Goal: Task Accomplishment & Management: Manage account settings

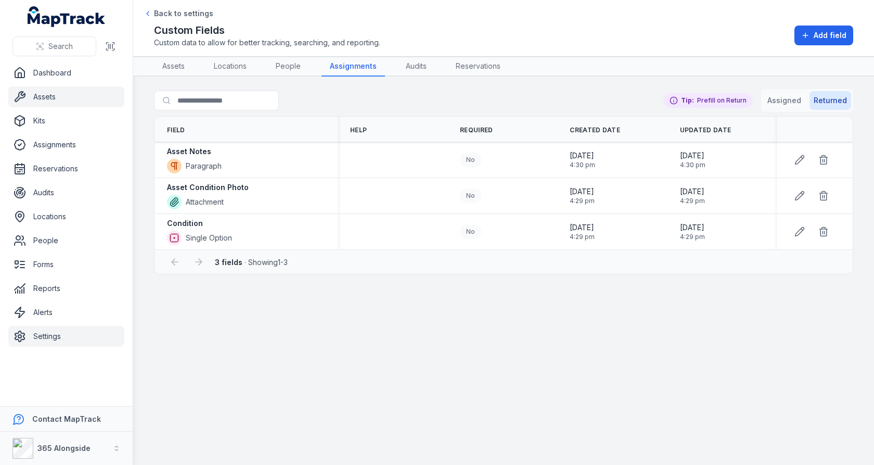
click at [57, 105] on link "Assets" at bounding box center [66, 96] width 116 height 21
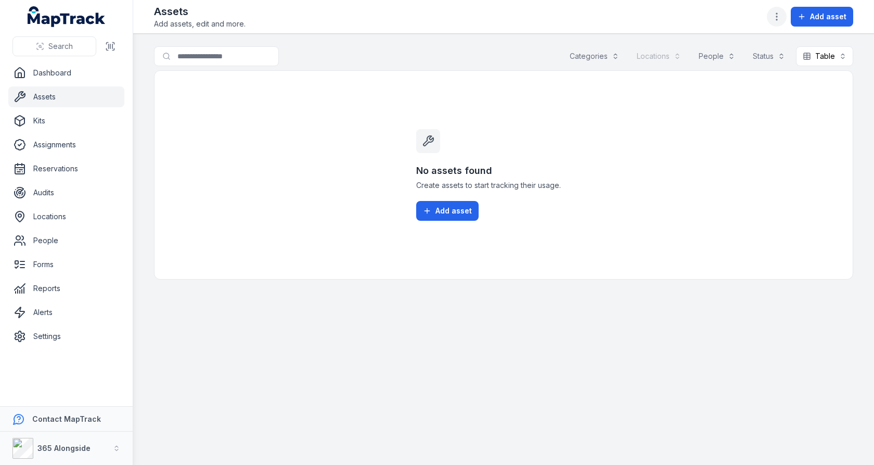
click at [785, 20] on button "button" at bounding box center [777, 17] width 20 height 20
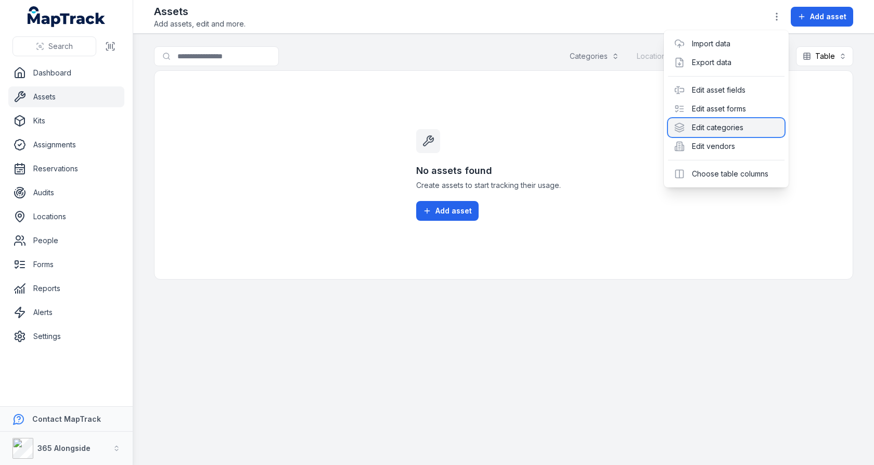
click at [744, 128] on div "Edit categories" at bounding box center [726, 127] width 117 height 19
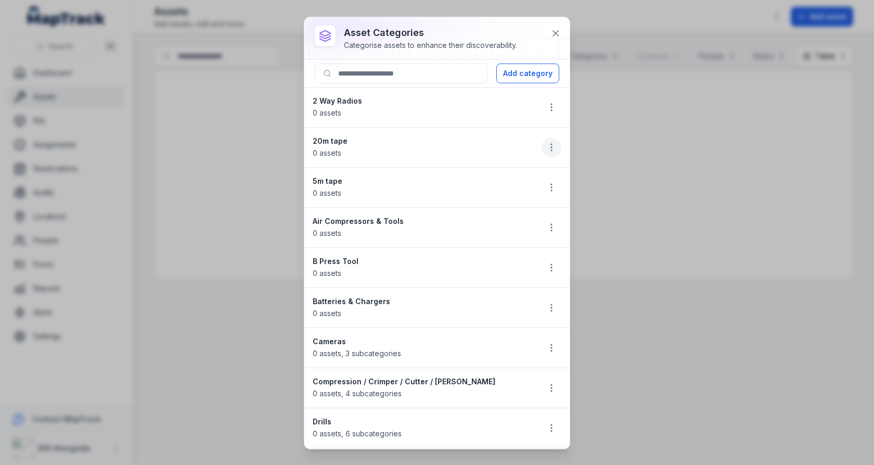
click at [549, 139] on button "button" at bounding box center [552, 147] width 20 height 20
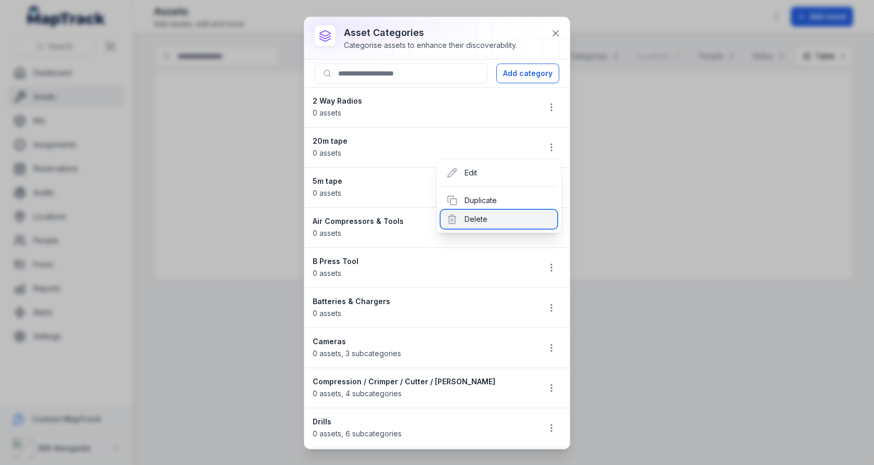
click at [510, 218] on div "Delete" at bounding box center [499, 219] width 117 height 19
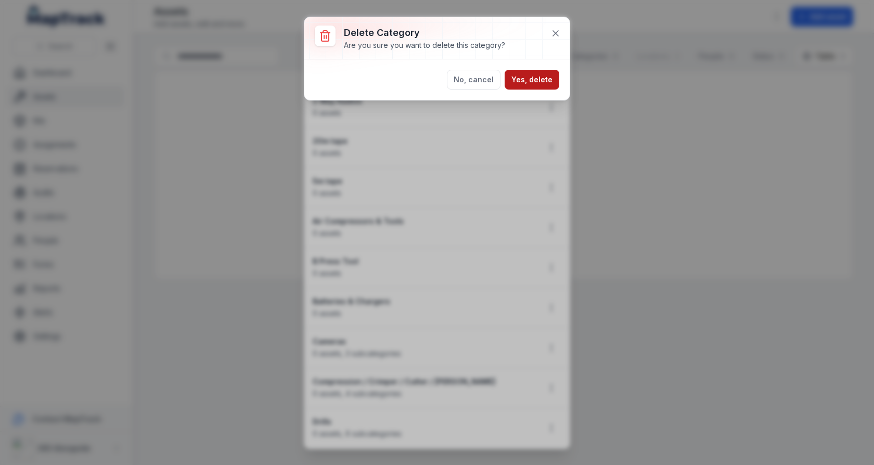
click at [539, 82] on button "Yes, delete" at bounding box center [532, 80] width 55 height 20
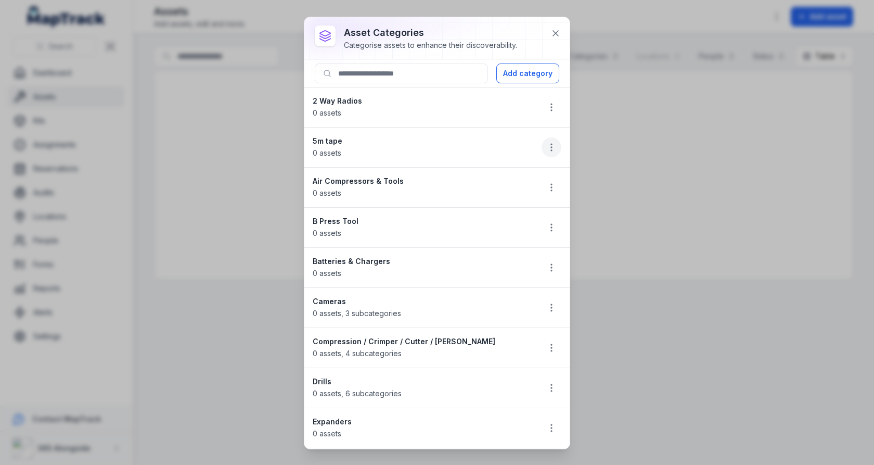
click at [552, 147] on circle "button" at bounding box center [551, 147] width 1 height 1
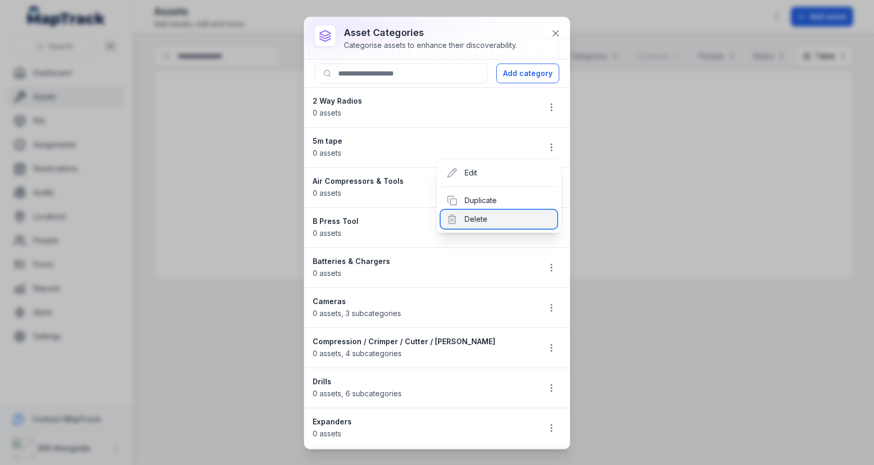
click at [525, 212] on div "Delete" at bounding box center [499, 219] width 117 height 19
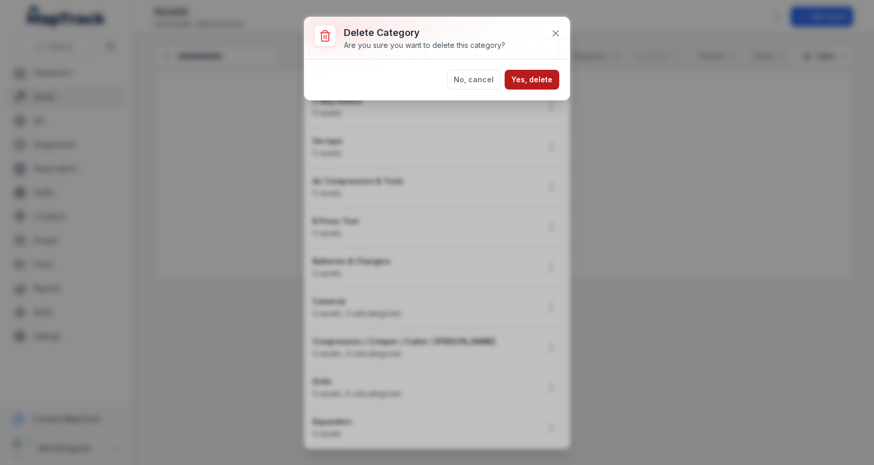
click at [540, 86] on button "Yes, delete" at bounding box center [532, 80] width 55 height 20
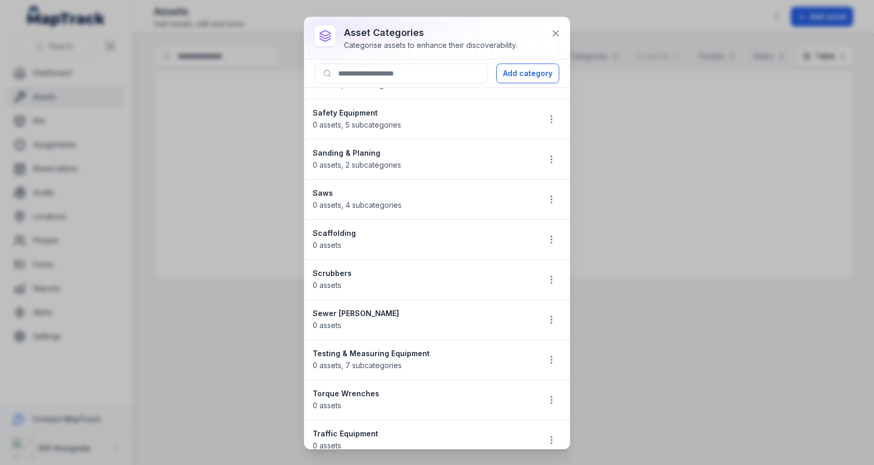
scroll to position [1300, 0]
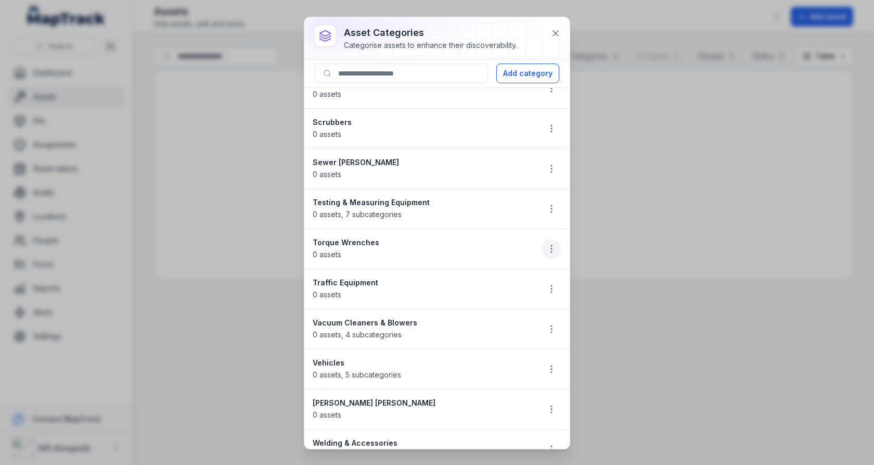
click at [547, 243] on icon "button" at bounding box center [551, 248] width 10 height 10
click at [502, 300] on div "Delete" at bounding box center [499, 304] width 117 height 19
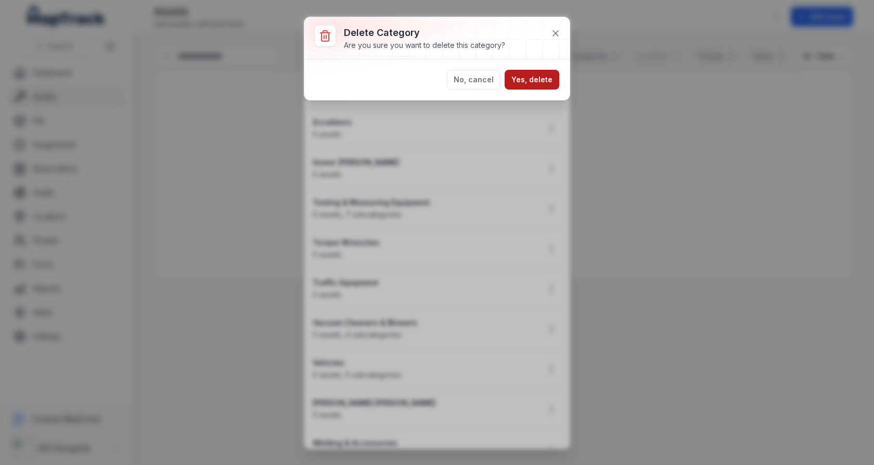
click at [540, 78] on button "Yes, delete" at bounding box center [532, 80] width 55 height 20
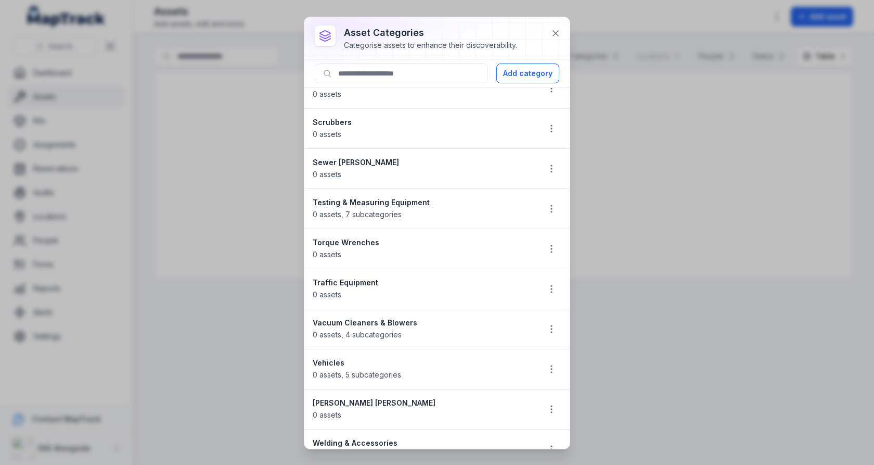
scroll to position [1260, 0]
click at [548, 364] on icon "button" at bounding box center [551, 369] width 10 height 10
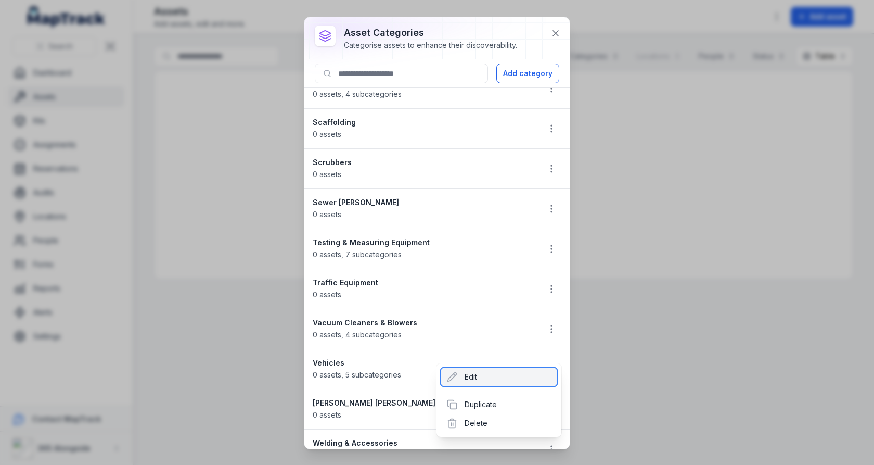
click at [506, 377] on div "Edit" at bounding box center [499, 376] width 117 height 19
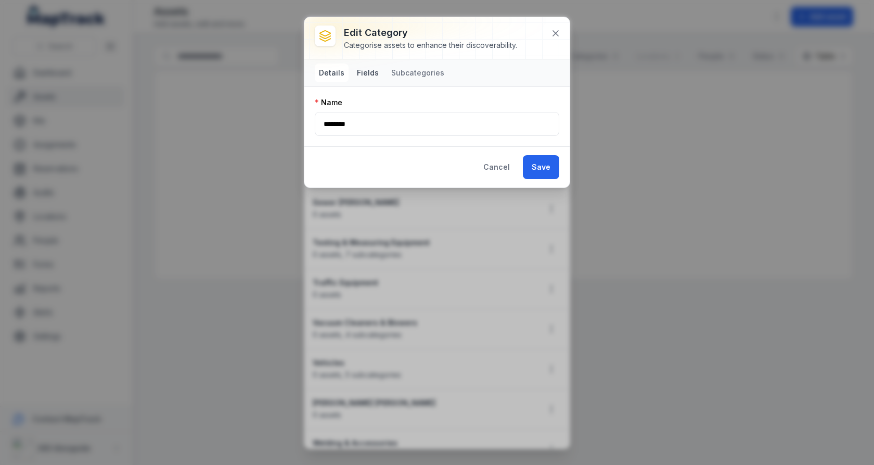
click at [367, 75] on button "Fields" at bounding box center [368, 72] width 30 height 19
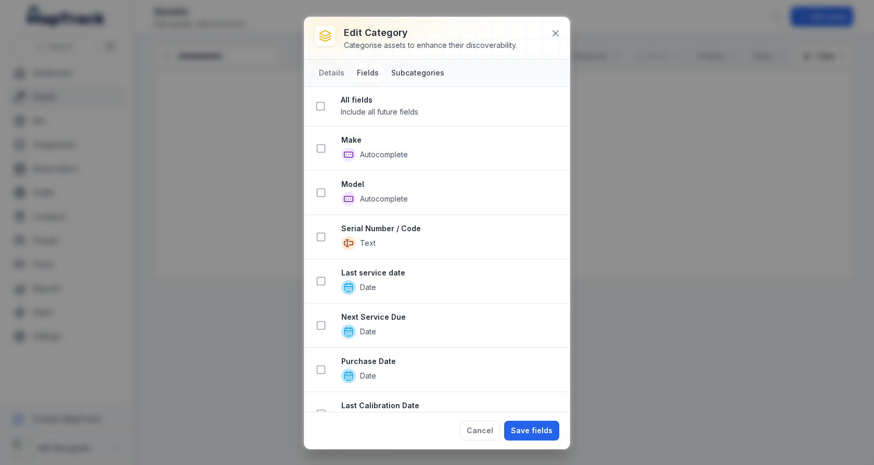
click at [398, 80] on button "Subcategories" at bounding box center [417, 72] width 61 height 19
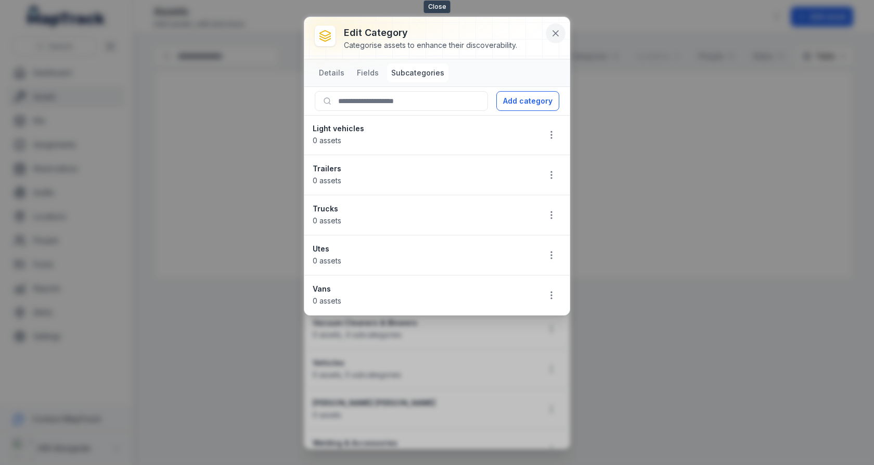
click at [554, 32] on icon at bounding box center [555, 33] width 10 height 10
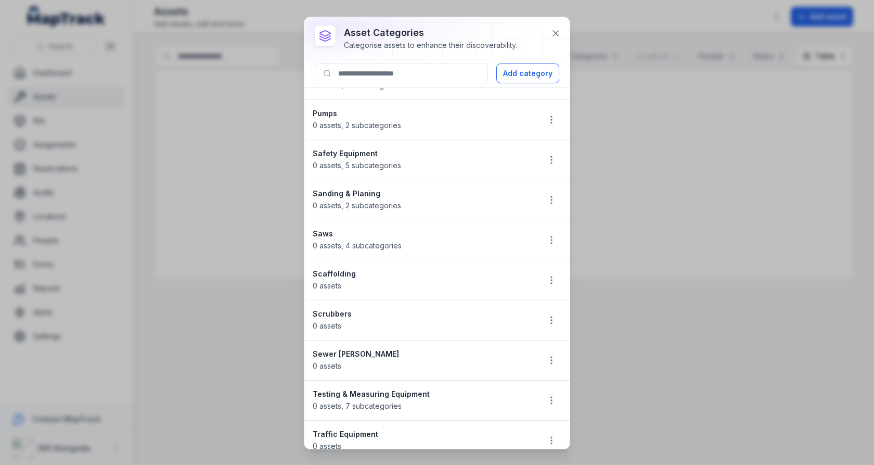
scroll to position [1102, 0]
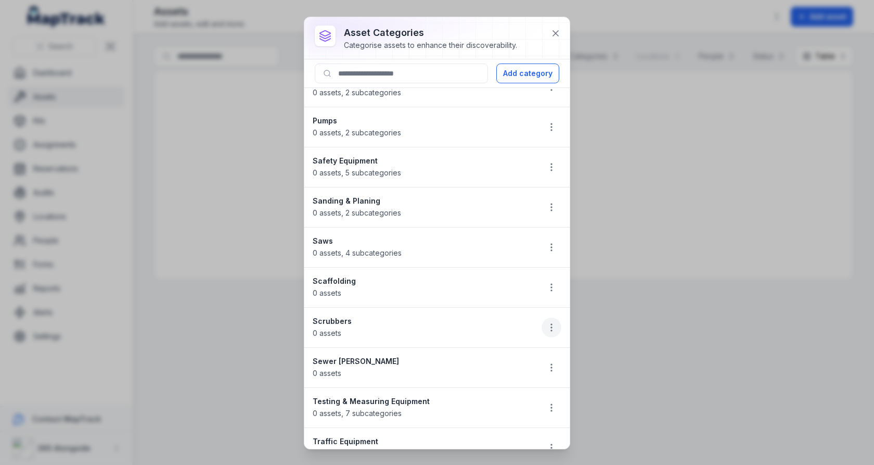
click at [551, 322] on icon "button" at bounding box center [551, 327] width 10 height 10
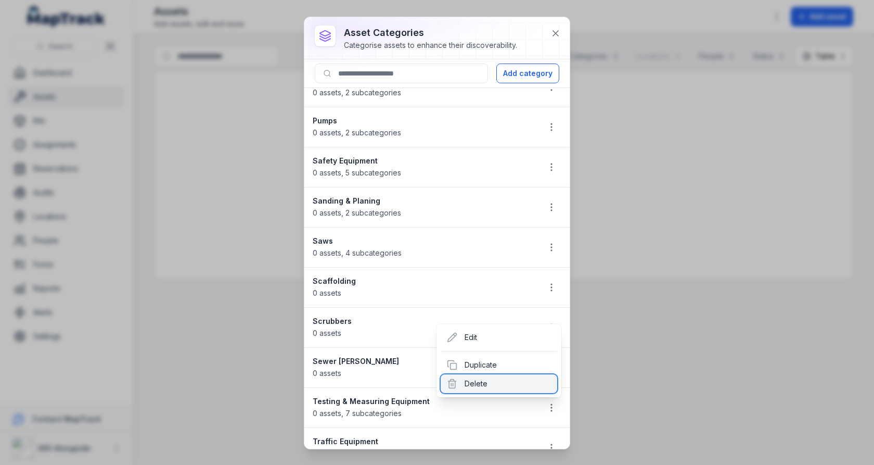
click at [482, 376] on div "Delete" at bounding box center [499, 383] width 117 height 19
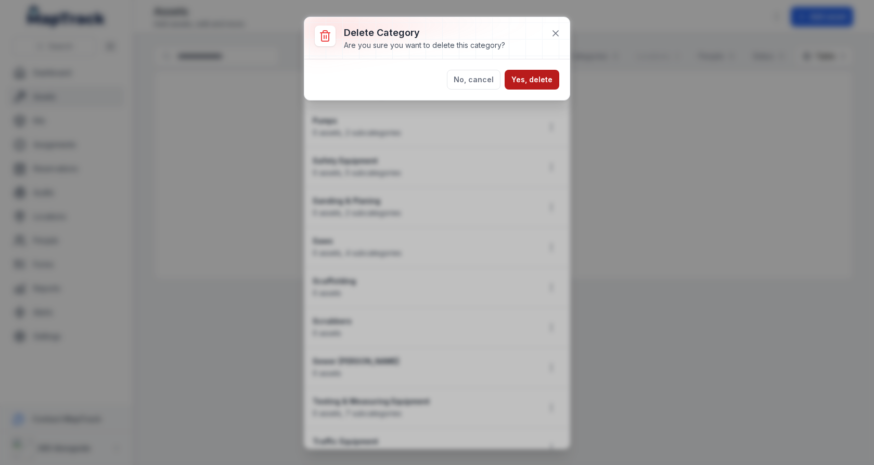
click at [524, 74] on button "Yes, delete" at bounding box center [532, 80] width 55 height 20
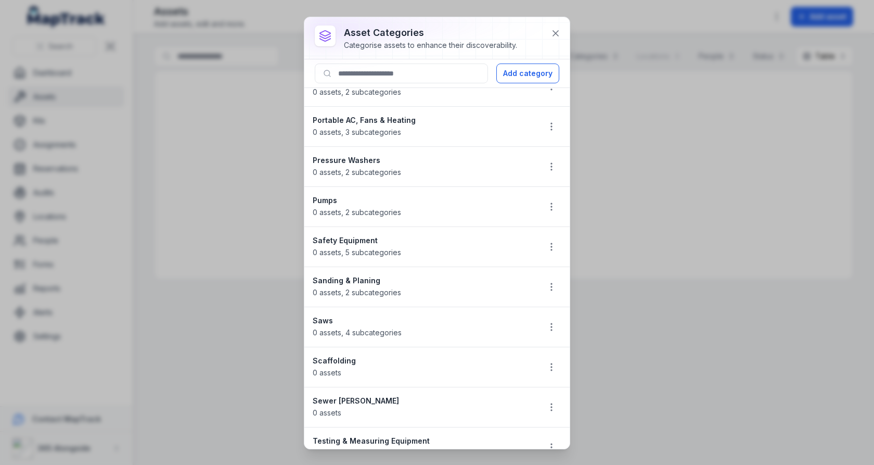
scroll to position [1014, 0]
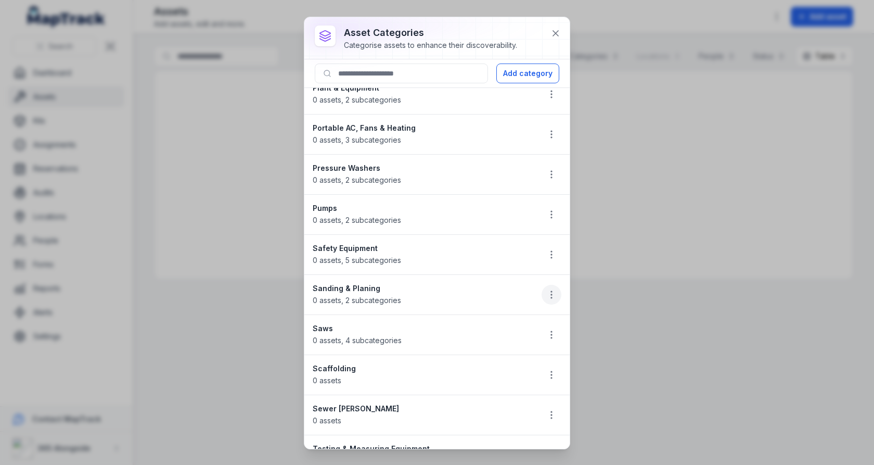
click at [550, 289] on icon "button" at bounding box center [551, 294] width 10 height 10
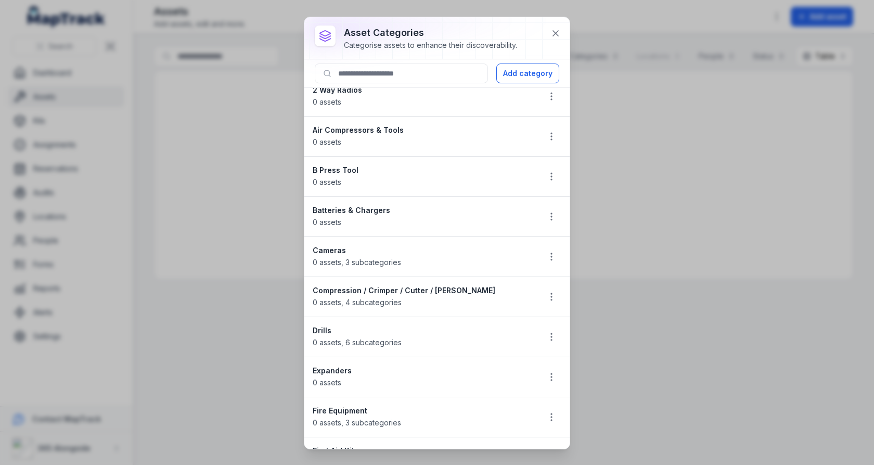
scroll to position [0, 0]
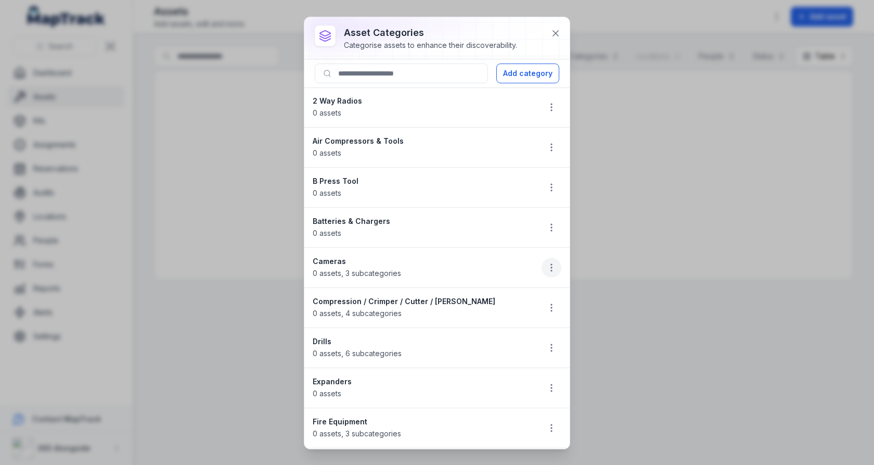
click at [553, 267] on icon "button" at bounding box center [551, 267] width 10 height 10
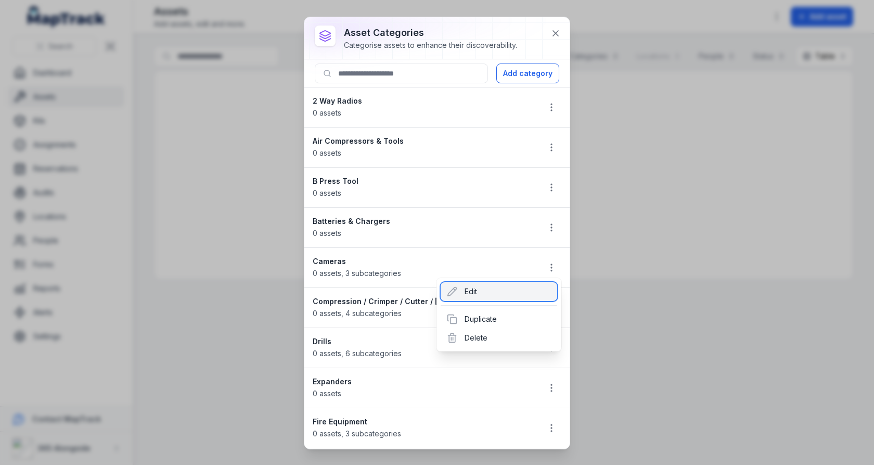
click at [506, 294] on div "Edit" at bounding box center [499, 291] width 117 height 19
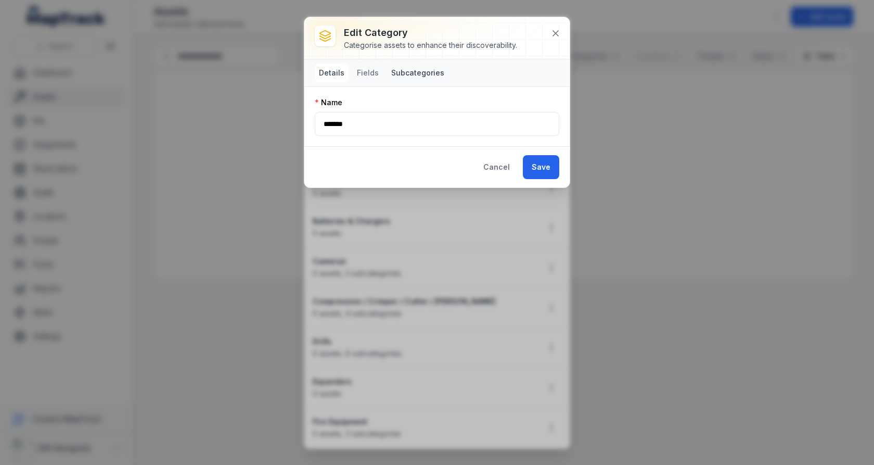
click at [426, 69] on button "Subcategories" at bounding box center [417, 72] width 61 height 19
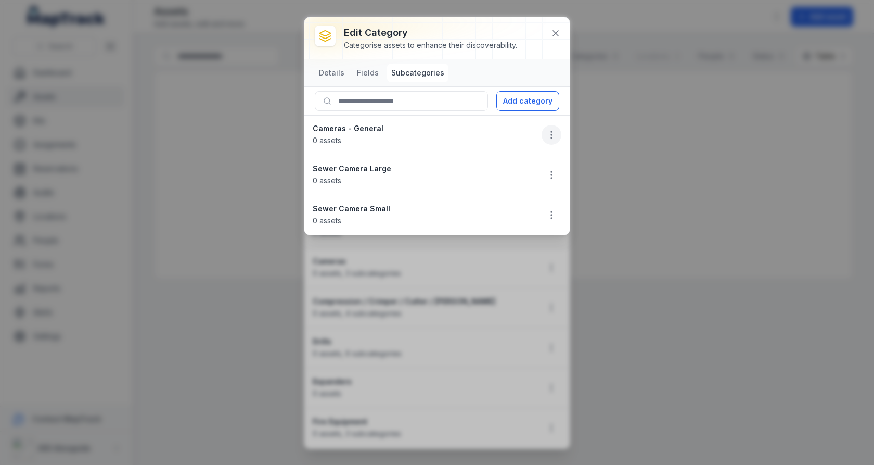
click at [554, 130] on icon "button" at bounding box center [551, 135] width 10 height 10
click at [507, 200] on div "Delete" at bounding box center [499, 206] width 117 height 19
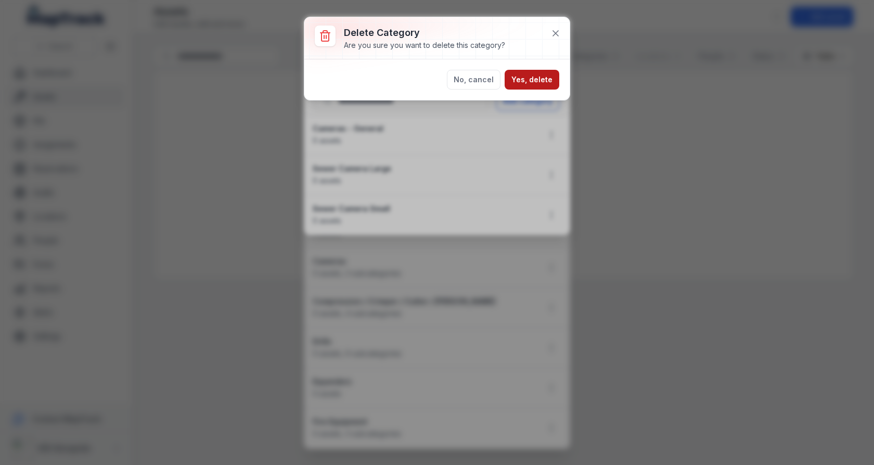
click at [531, 81] on button "Yes, delete" at bounding box center [532, 80] width 55 height 20
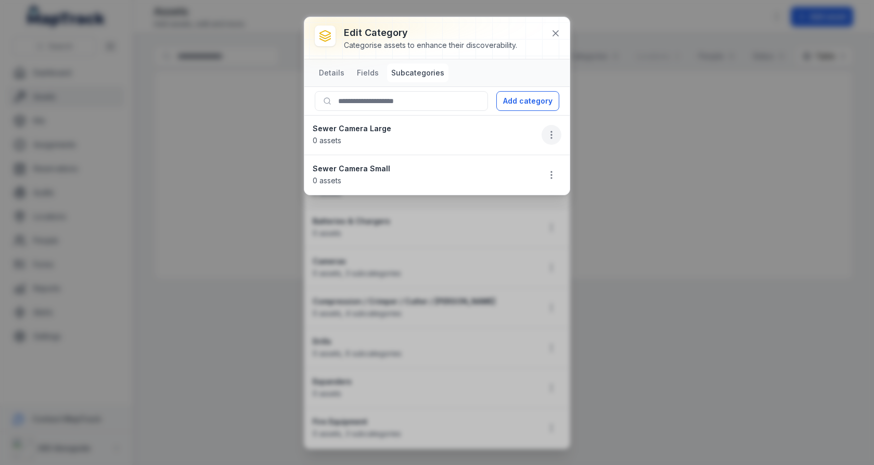
click at [558, 134] on button "button" at bounding box center [552, 135] width 20 height 20
click at [523, 203] on div "Delete" at bounding box center [499, 206] width 117 height 19
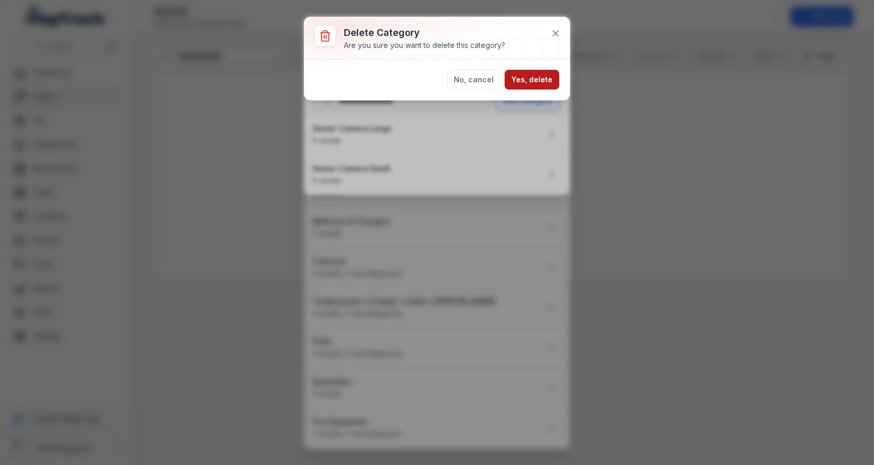
click at [545, 82] on button "Yes, delete" at bounding box center [532, 80] width 55 height 20
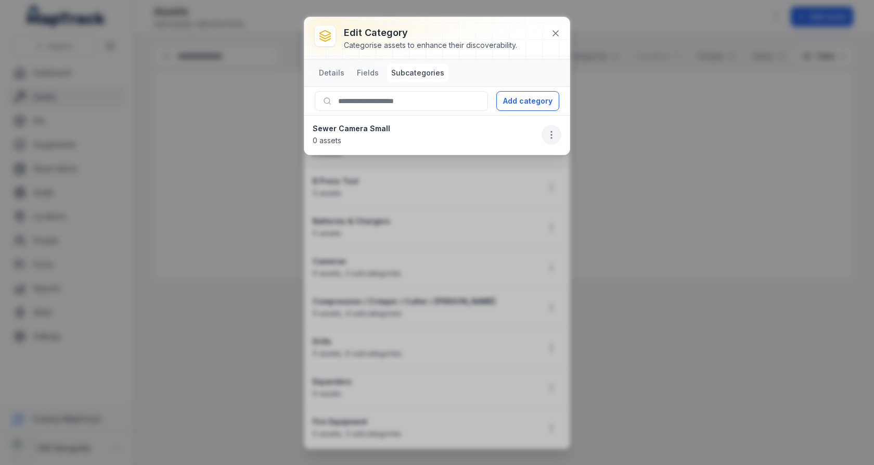
click at [556, 137] on icon "button" at bounding box center [551, 135] width 10 height 10
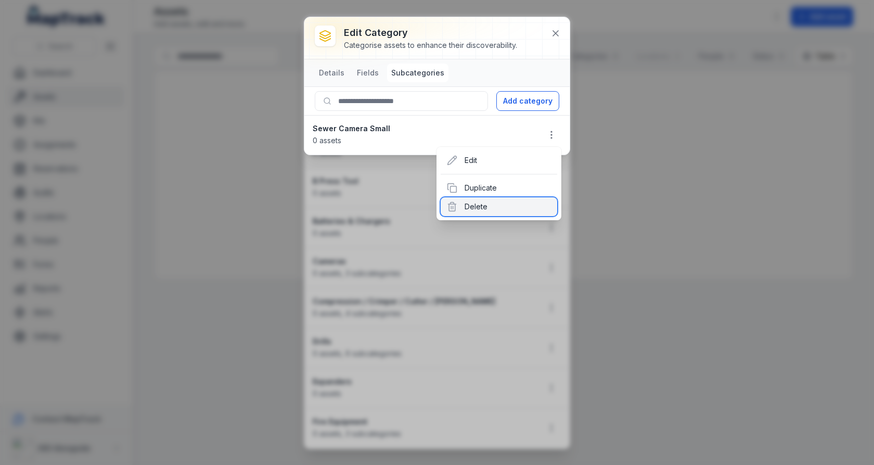
click at [519, 201] on div "Delete" at bounding box center [499, 206] width 117 height 19
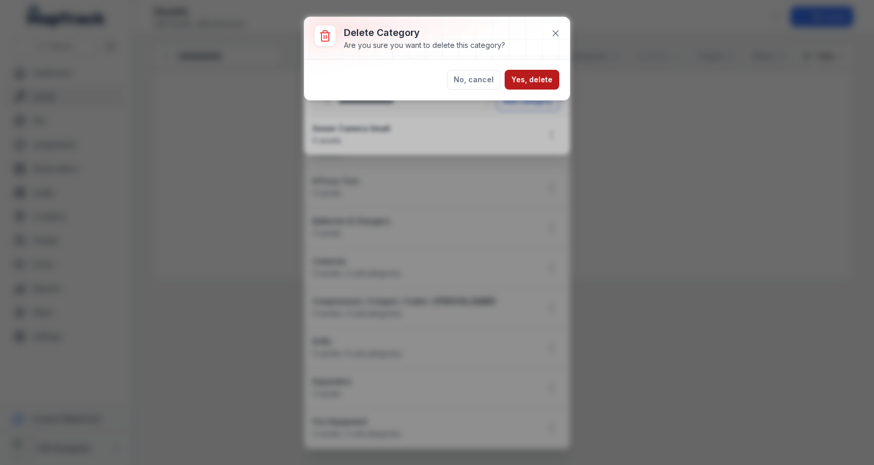
click at [539, 80] on button "Yes, delete" at bounding box center [532, 80] width 55 height 20
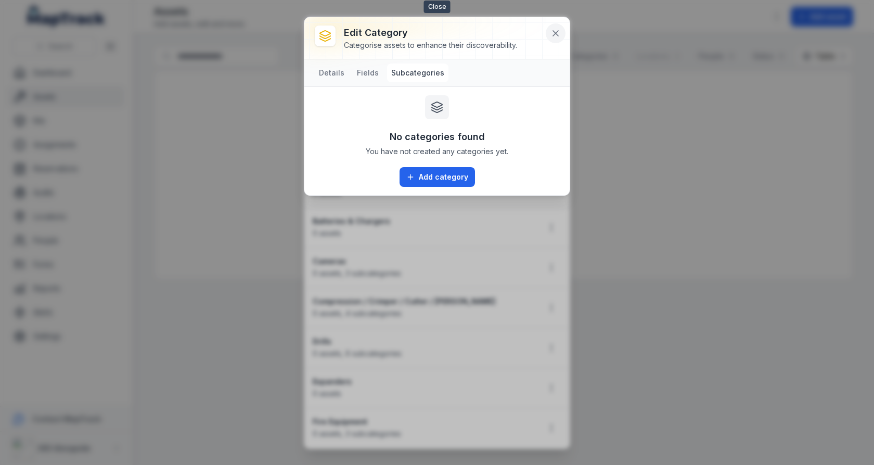
click at [556, 36] on icon at bounding box center [555, 33] width 10 height 10
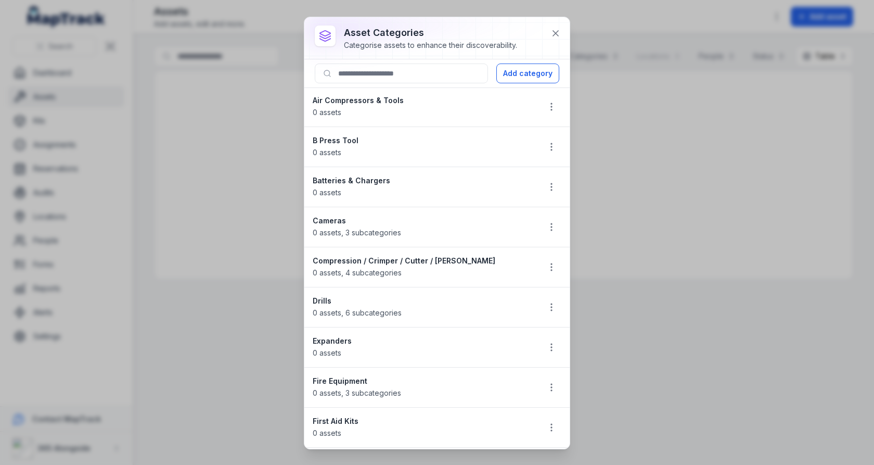
scroll to position [44, 0]
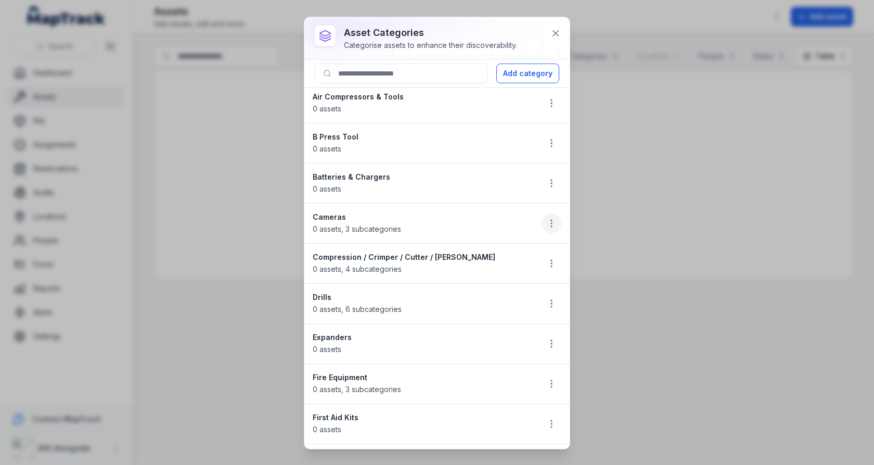
click at [544, 218] on button "button" at bounding box center [552, 223] width 20 height 20
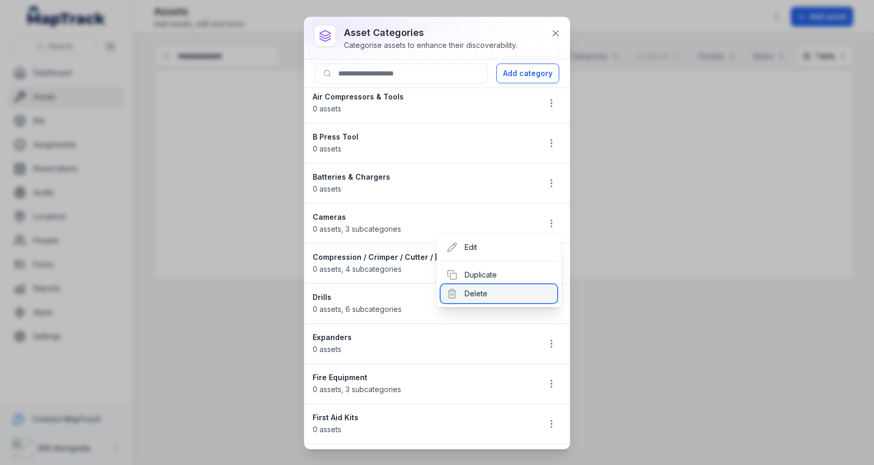
click at [498, 297] on div "Delete" at bounding box center [499, 293] width 117 height 19
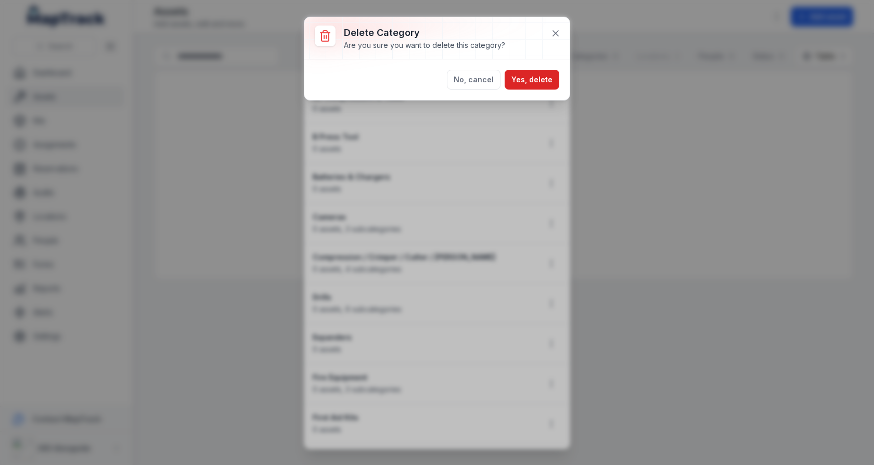
click at [537, 89] on div "No, cancel Yes, delete" at bounding box center [436, 79] width 265 height 41
click at [538, 85] on button "Yes, delete" at bounding box center [532, 80] width 55 height 20
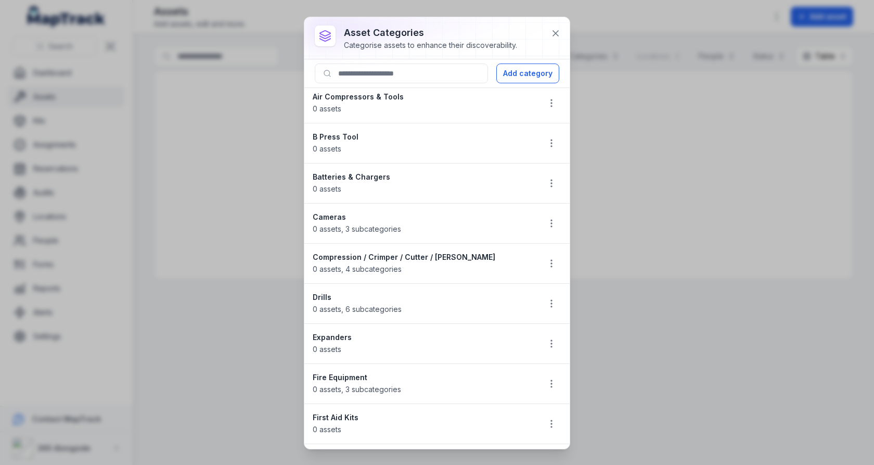
scroll to position [5, 0]
click at [533, 78] on button "Add category" at bounding box center [527, 73] width 63 height 20
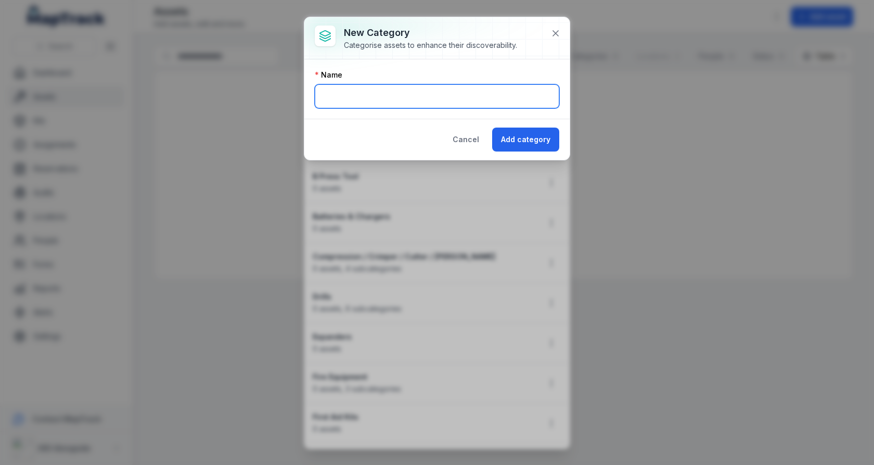
click at [455, 95] on input "text" at bounding box center [437, 96] width 244 height 24
type input "*******"
click at [497, 112] on div "Name *******" at bounding box center [436, 88] width 265 height 59
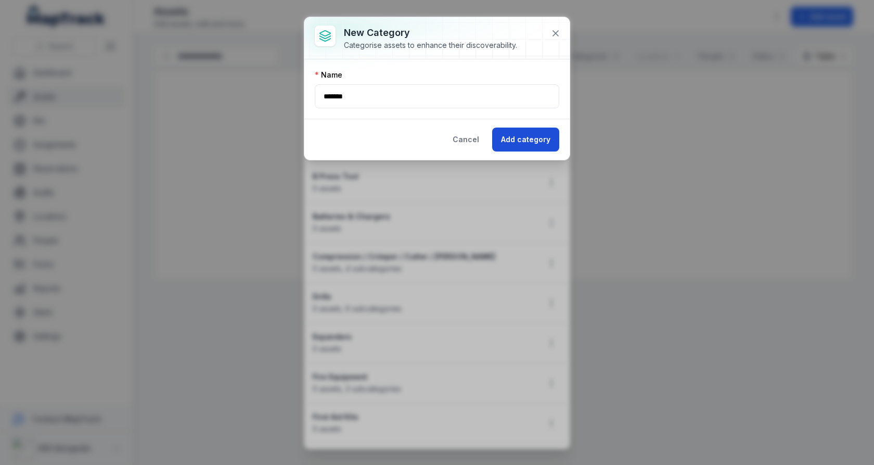
click at [516, 132] on button "Add category" at bounding box center [525, 139] width 67 height 24
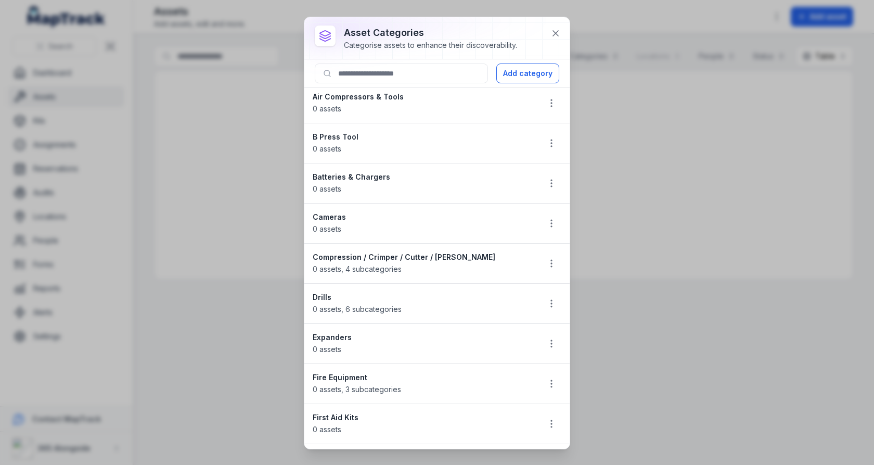
scroll to position [79, 0]
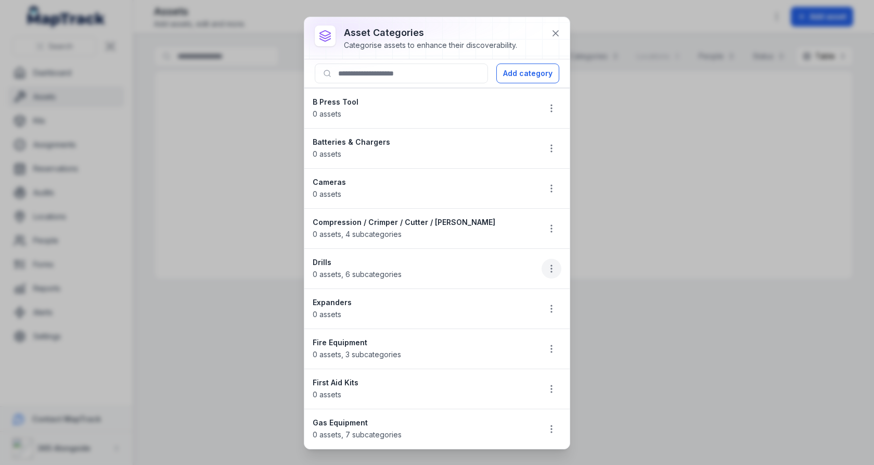
click at [546, 264] on icon "button" at bounding box center [551, 268] width 10 height 10
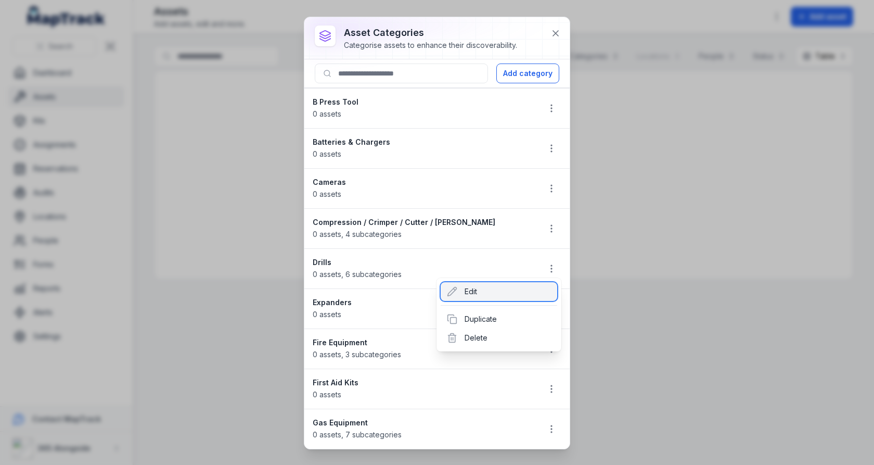
click at [509, 297] on div "Edit" at bounding box center [499, 291] width 117 height 19
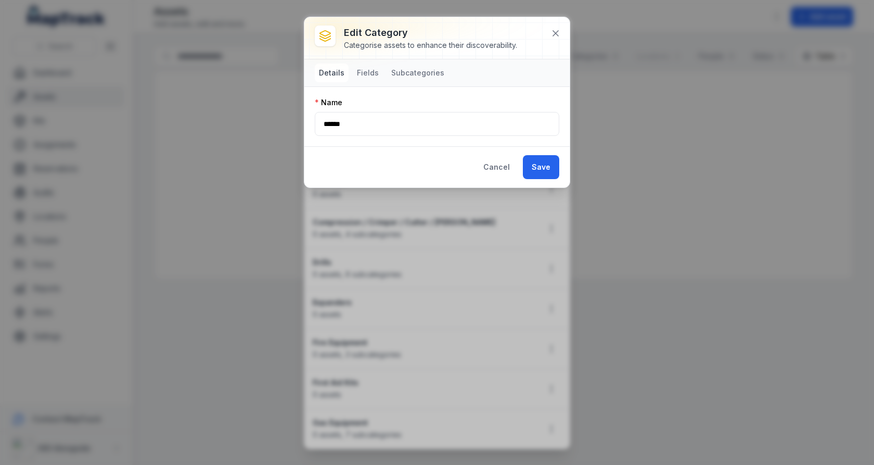
click at [416, 83] on div "Details Fields Subcategories" at bounding box center [436, 72] width 265 height 27
click at [416, 71] on button "Subcategories" at bounding box center [417, 72] width 61 height 19
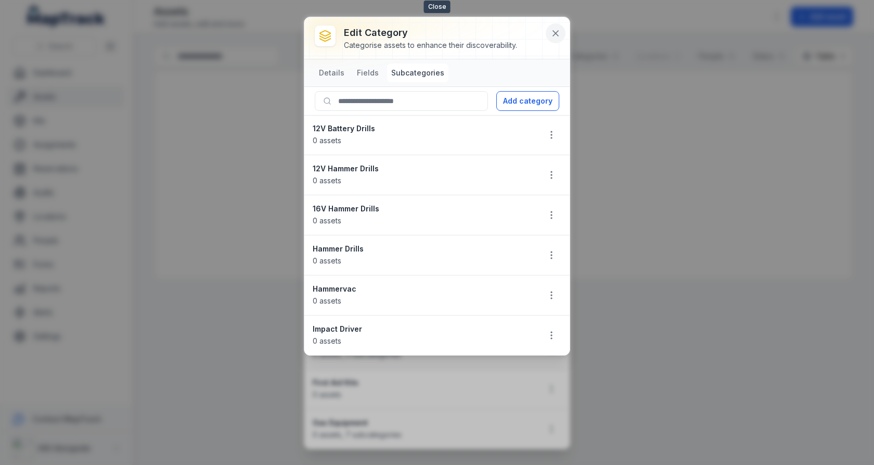
click at [555, 39] on button at bounding box center [556, 33] width 20 height 20
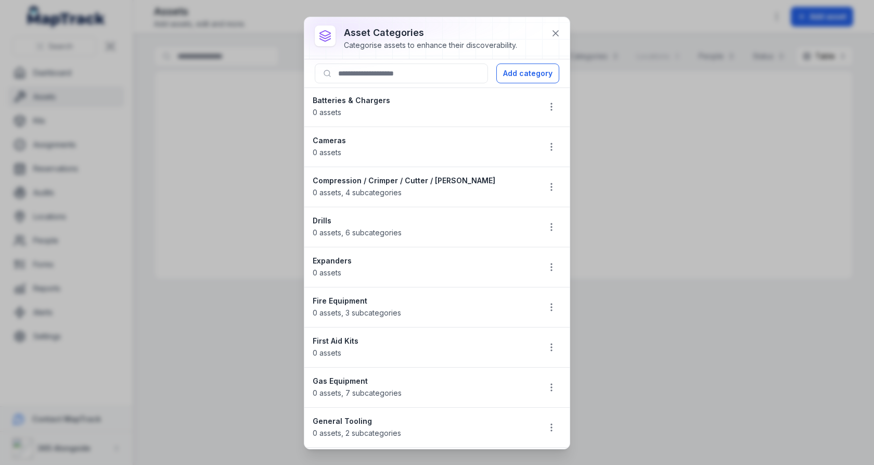
scroll to position [132, 0]
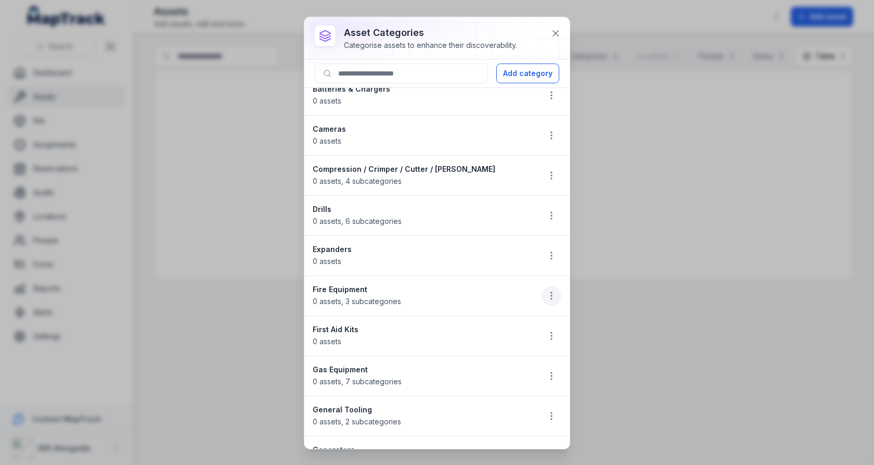
click at [549, 294] on icon "button" at bounding box center [551, 295] width 10 height 10
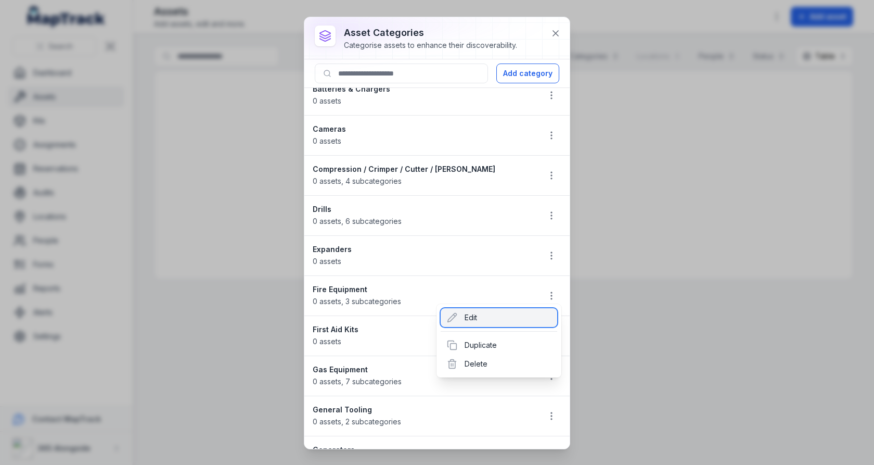
click at [501, 315] on div "Edit" at bounding box center [499, 317] width 117 height 19
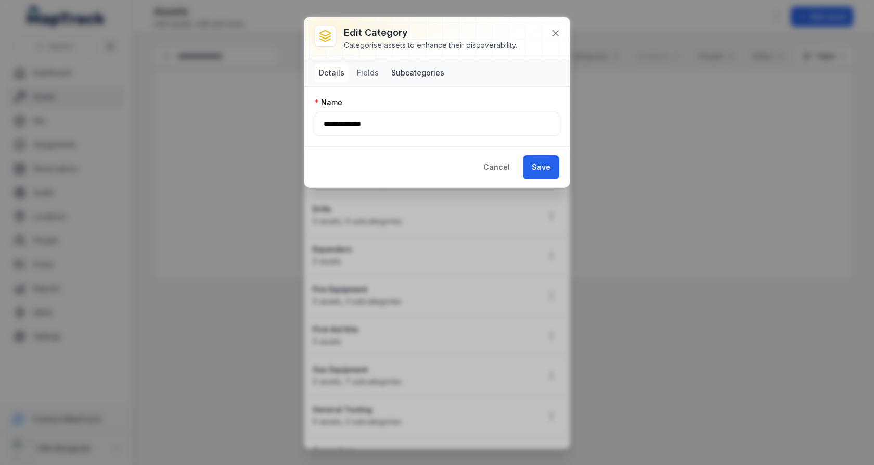
click at [403, 72] on button "Subcategories" at bounding box center [417, 72] width 61 height 19
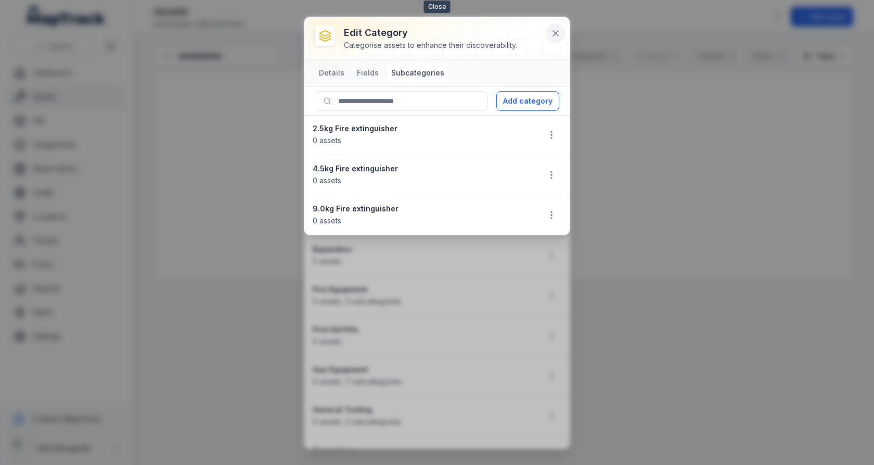
click at [556, 31] on icon at bounding box center [555, 33] width 10 height 10
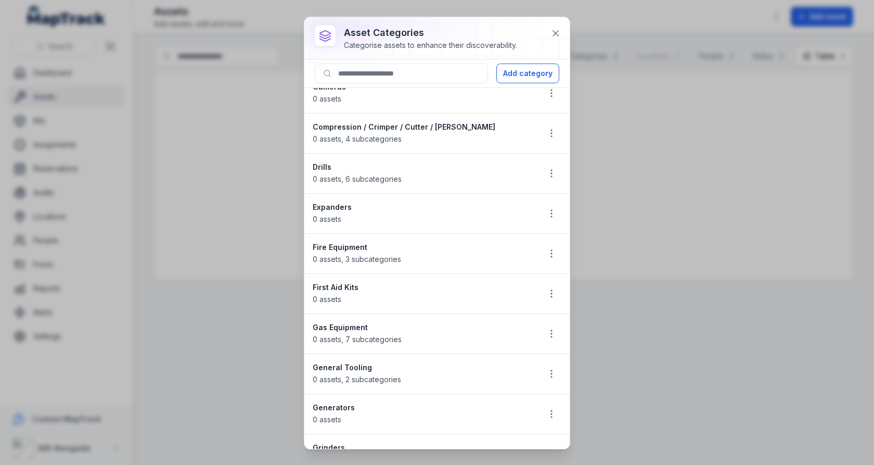
scroll to position [182, 0]
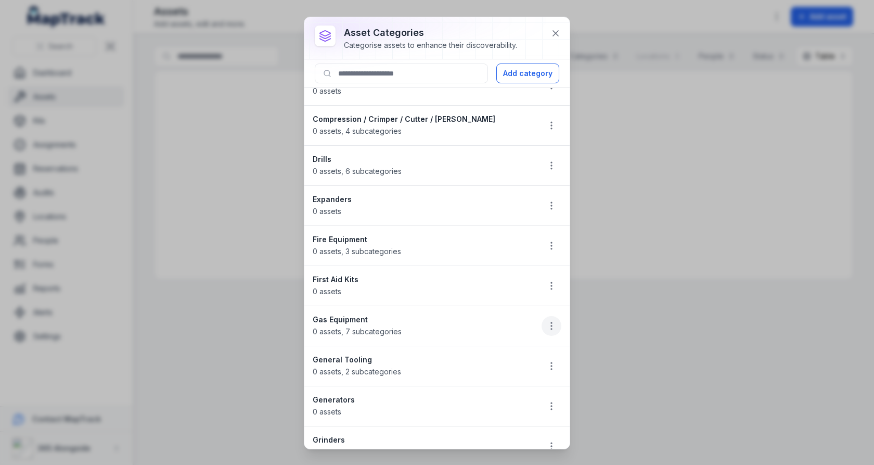
click at [542, 320] on button "button" at bounding box center [552, 326] width 20 height 20
click at [491, 393] on div "Delete" at bounding box center [499, 393] width 117 height 19
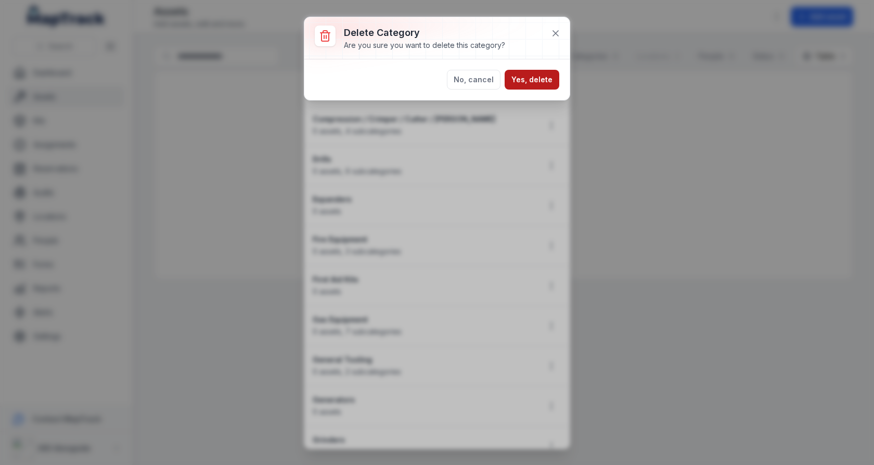
click at [527, 84] on button "Yes, delete" at bounding box center [532, 80] width 55 height 20
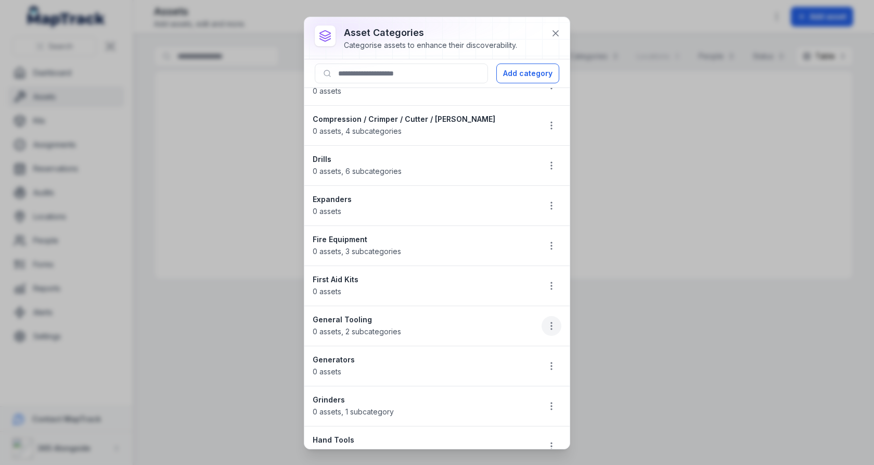
click at [550, 320] on icon "button" at bounding box center [551, 325] width 10 height 10
click at [500, 389] on div "Delete" at bounding box center [499, 393] width 117 height 19
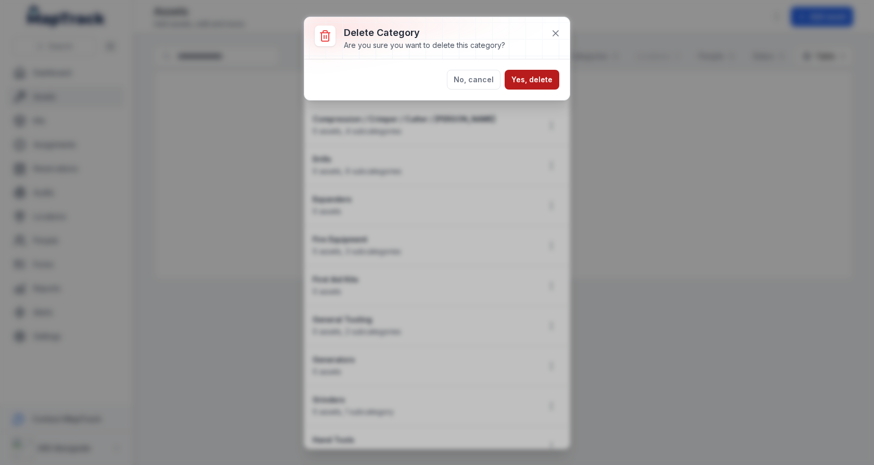
click at [520, 81] on button "Yes, delete" at bounding box center [532, 80] width 55 height 20
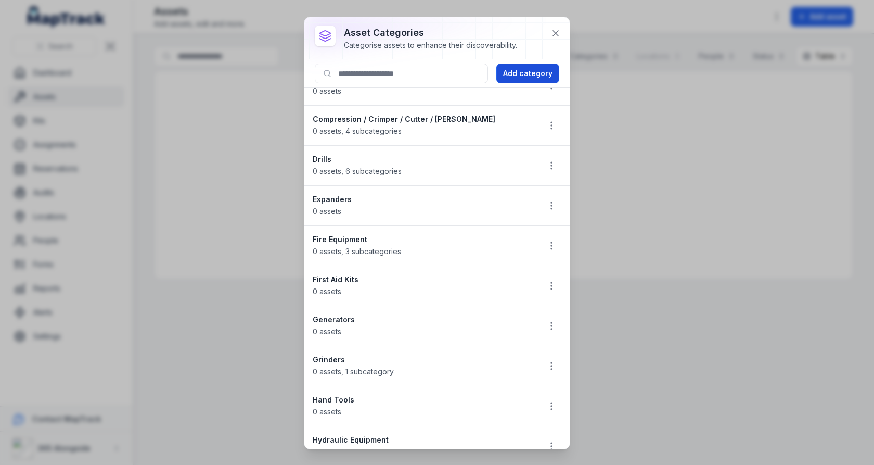
click at [540, 75] on button "Add category" at bounding box center [527, 73] width 63 height 20
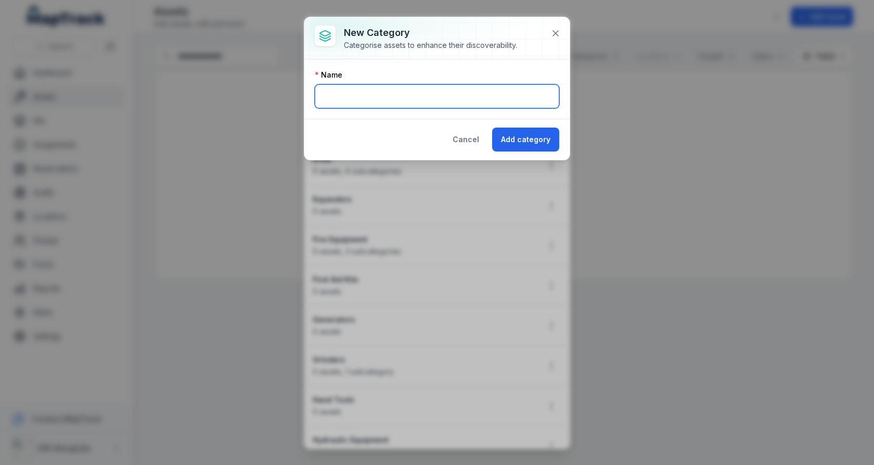
click at [433, 93] on input "text" at bounding box center [437, 96] width 244 height 24
type input "**********"
click at [353, 121] on div "Cancel Add category" at bounding box center [436, 139] width 265 height 41
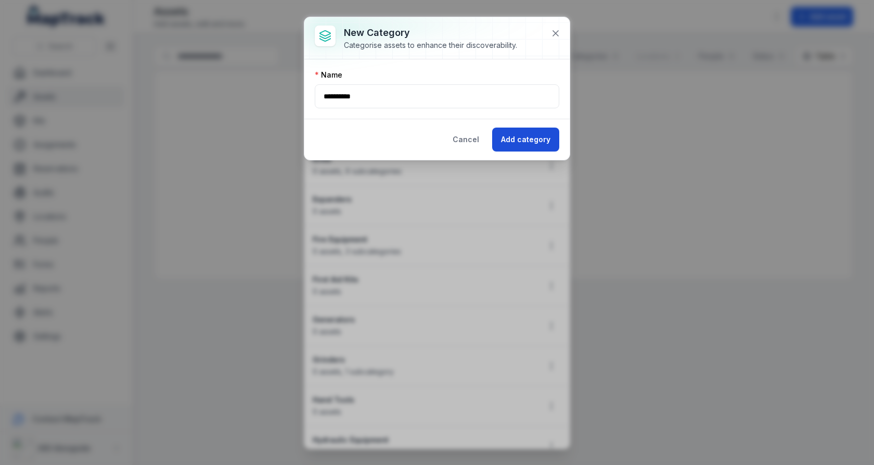
click at [517, 137] on button "Add category" at bounding box center [525, 139] width 67 height 24
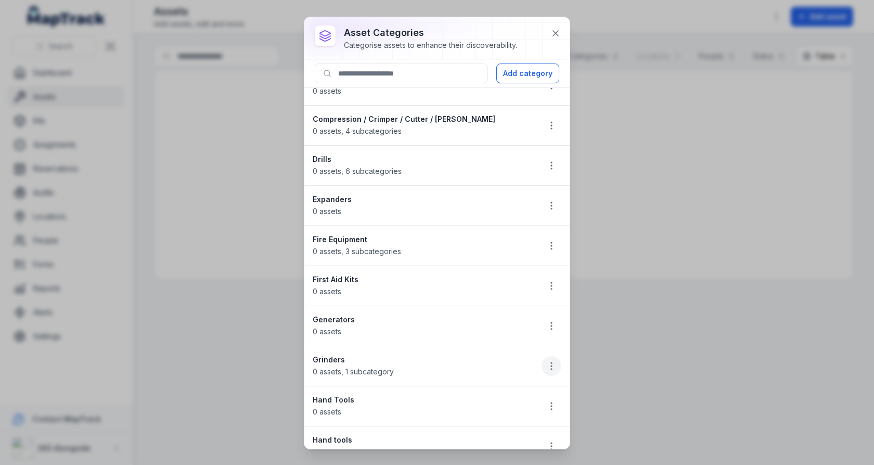
click at [552, 368] on circle "button" at bounding box center [551, 368] width 1 height 1
click at [498, 427] on div "Delete" at bounding box center [499, 432] width 117 height 19
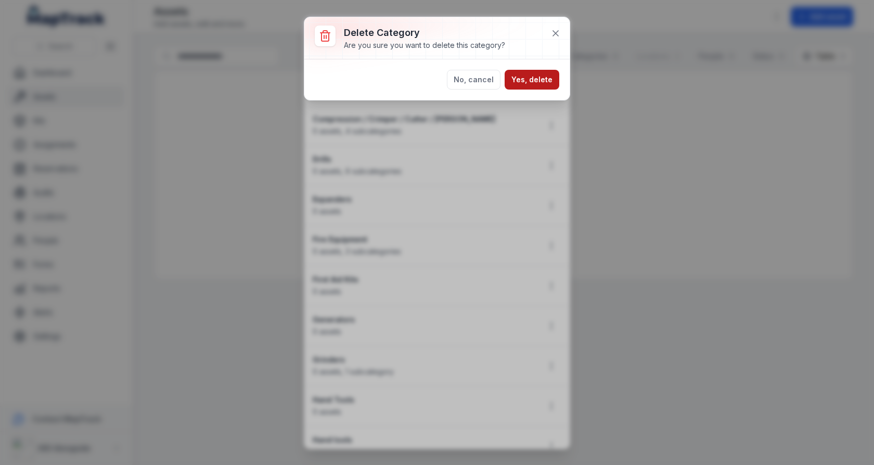
click at [526, 84] on button "Yes, delete" at bounding box center [532, 80] width 55 height 20
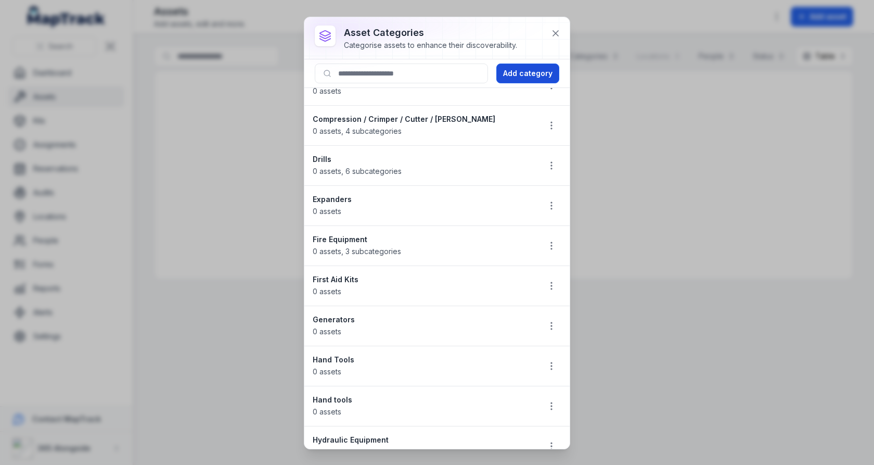
click at [531, 78] on button "Add category" at bounding box center [527, 73] width 63 height 20
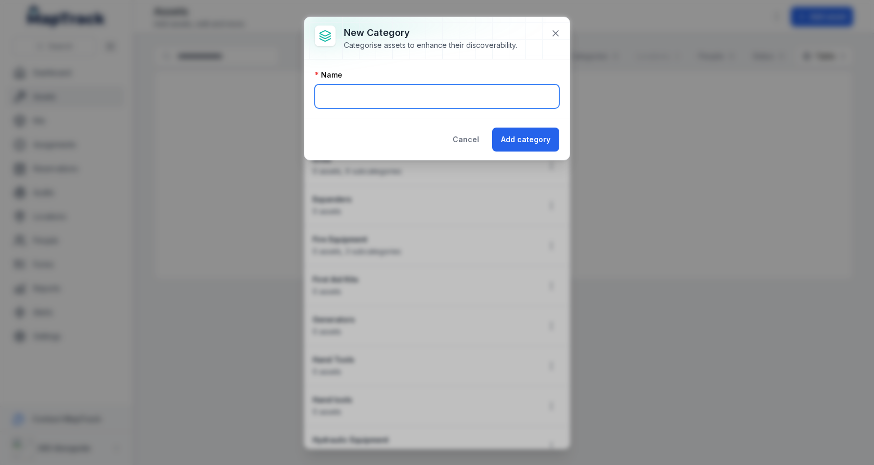
click at [423, 97] on input "text" at bounding box center [437, 96] width 244 height 24
type input "********"
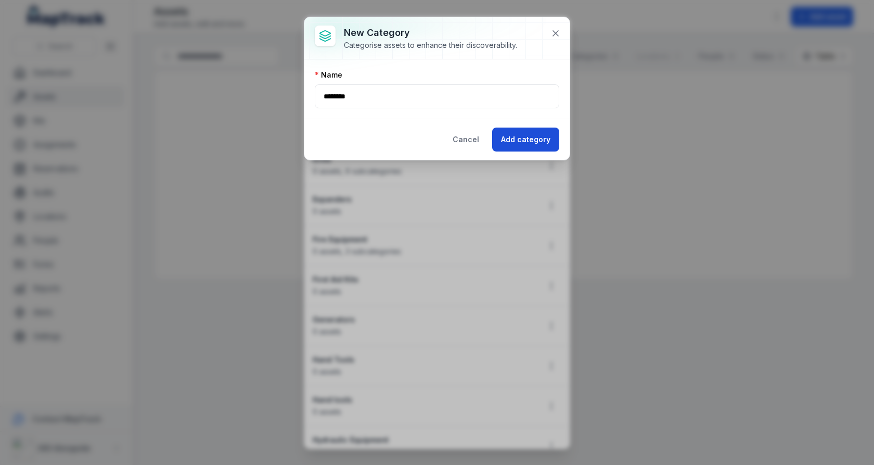
click at [509, 132] on button "Add category" at bounding box center [525, 139] width 67 height 24
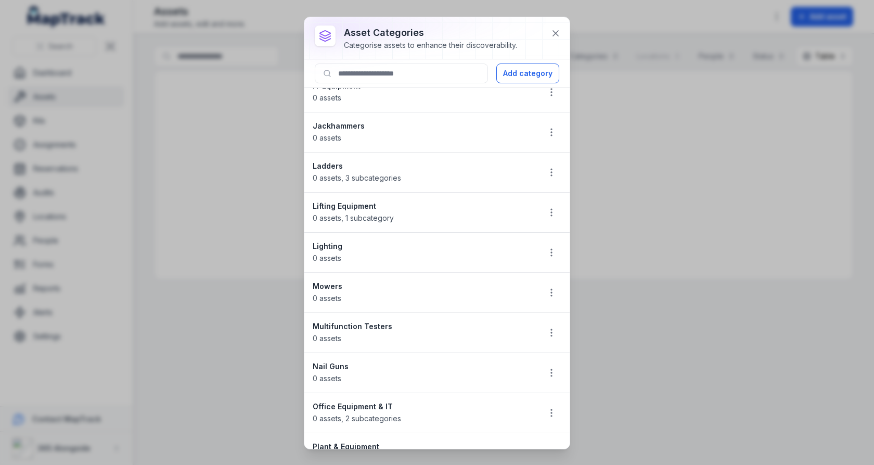
scroll to position [639, 0]
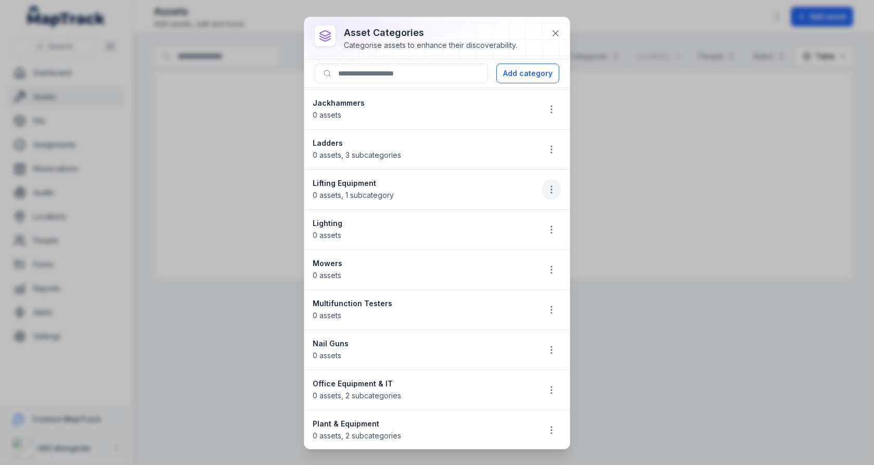
click at [552, 189] on circle "button" at bounding box center [551, 189] width 1 height 1
click at [504, 208] on div "Edit" at bounding box center [499, 206] width 117 height 19
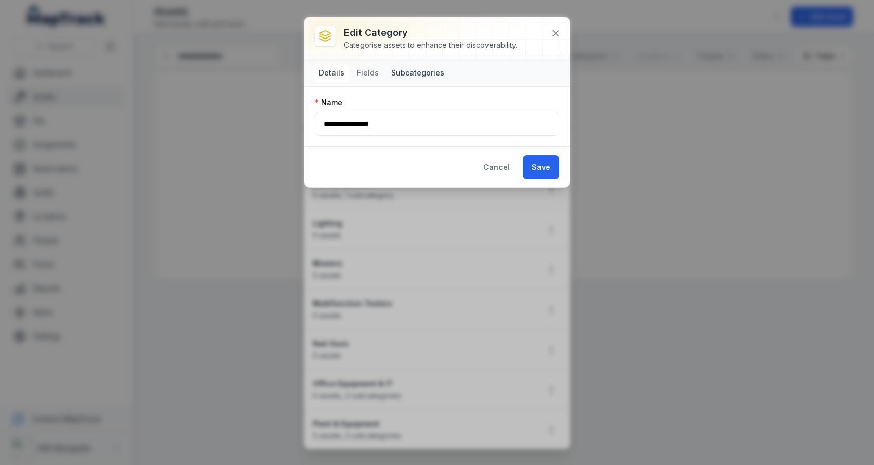
click at [423, 73] on button "Subcategories" at bounding box center [417, 72] width 61 height 19
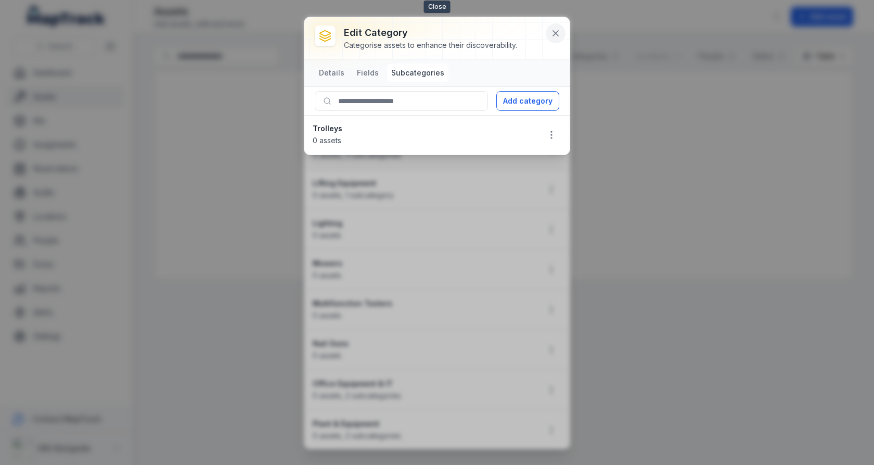
click at [553, 34] on icon at bounding box center [555, 33] width 10 height 10
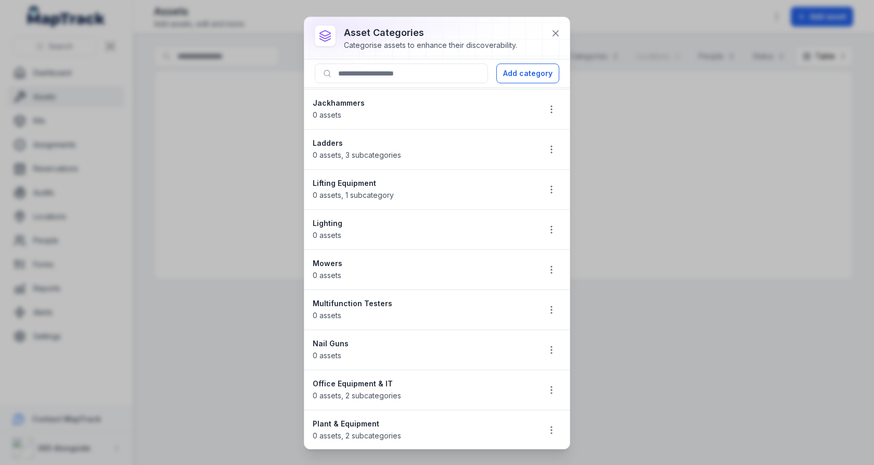
click at [356, 178] on strong "Lifting Equipment" at bounding box center [422, 183] width 218 height 10
copy strong "Lifting Equipment"
click at [522, 71] on button "Add category" at bounding box center [527, 73] width 63 height 20
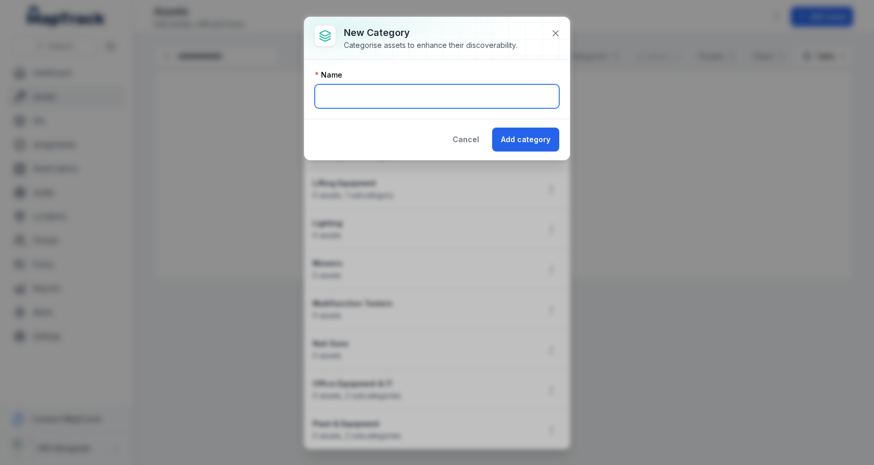
click at [396, 91] on input "text" at bounding box center [437, 96] width 244 height 24
paste input "**********"
type input "**********"
click at [544, 152] on div "Cancel Add category" at bounding box center [436, 139] width 265 height 41
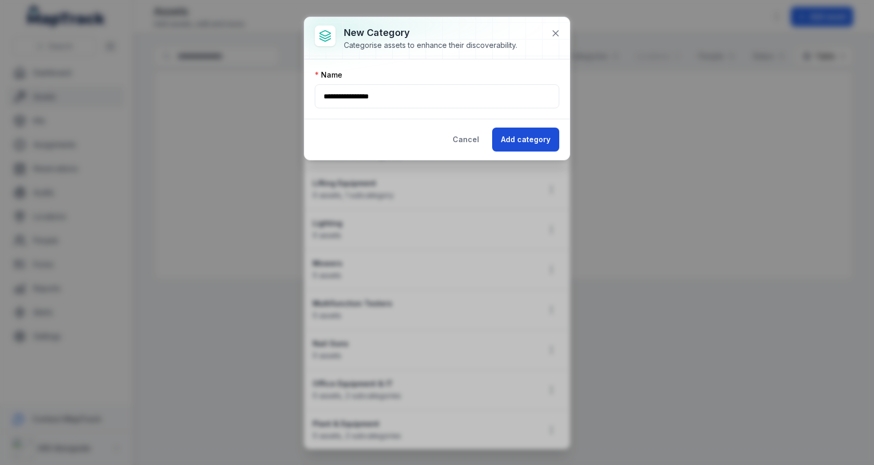
click at [544, 142] on button "Add category" at bounding box center [525, 139] width 67 height 24
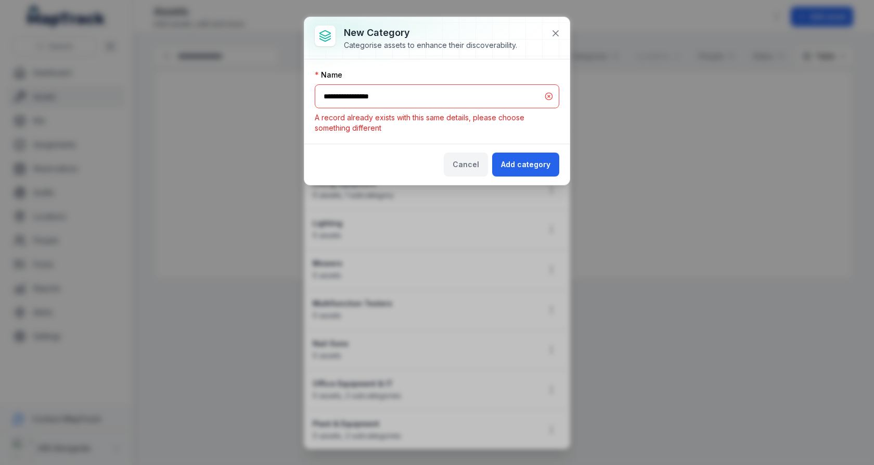
click at [478, 164] on button "Cancel" at bounding box center [466, 164] width 44 height 24
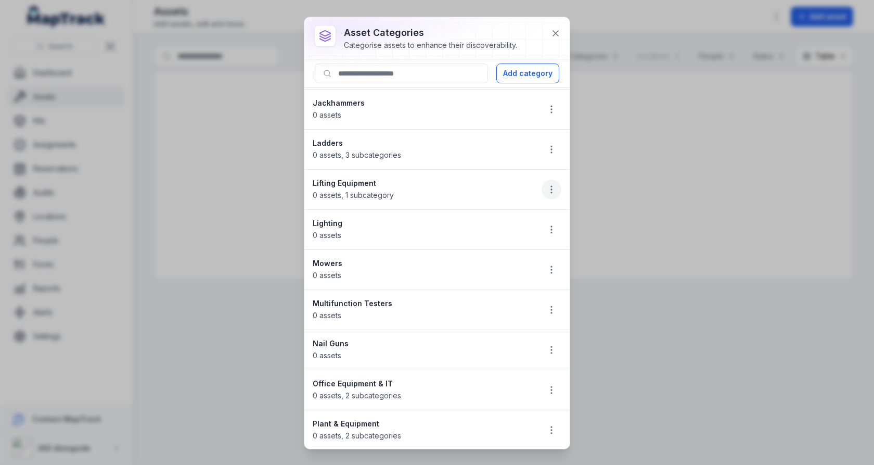
click at [558, 179] on button "button" at bounding box center [552, 189] width 20 height 20
click at [507, 245] on div "Delete" at bounding box center [499, 252] width 117 height 19
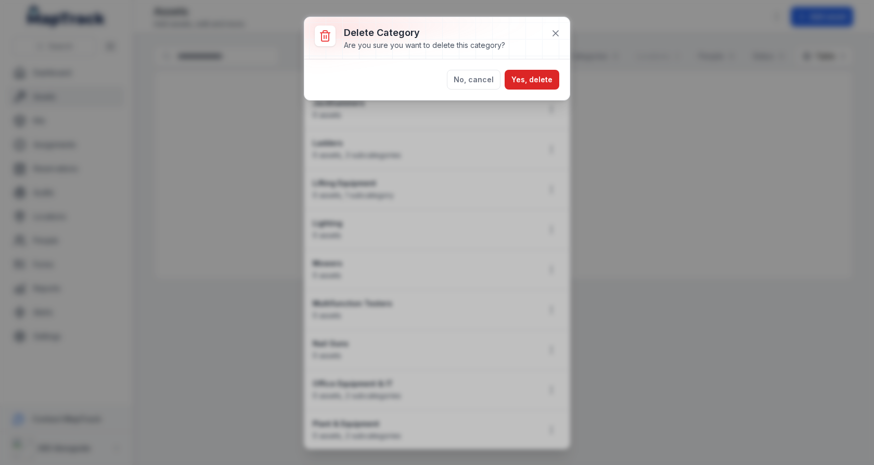
click at [527, 88] on div "No, cancel Yes, delete" at bounding box center [436, 79] width 265 height 41
click at [529, 86] on button "Yes, delete" at bounding box center [532, 80] width 55 height 20
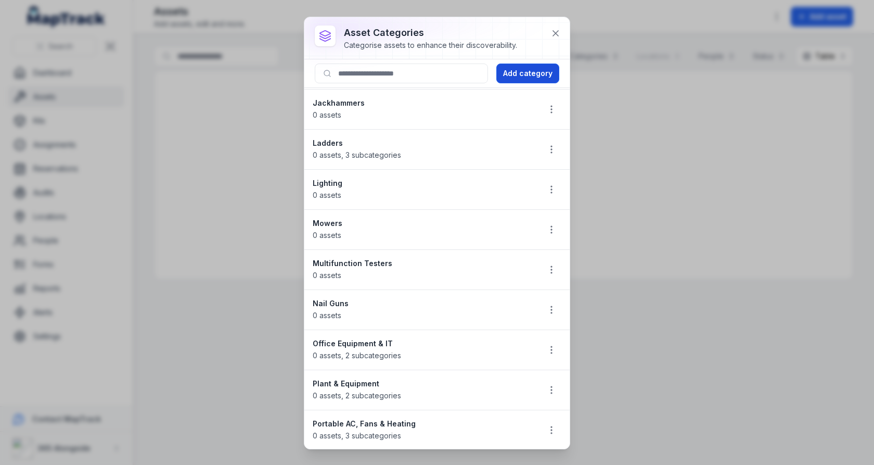
click at [532, 79] on button "Add category" at bounding box center [527, 73] width 63 height 20
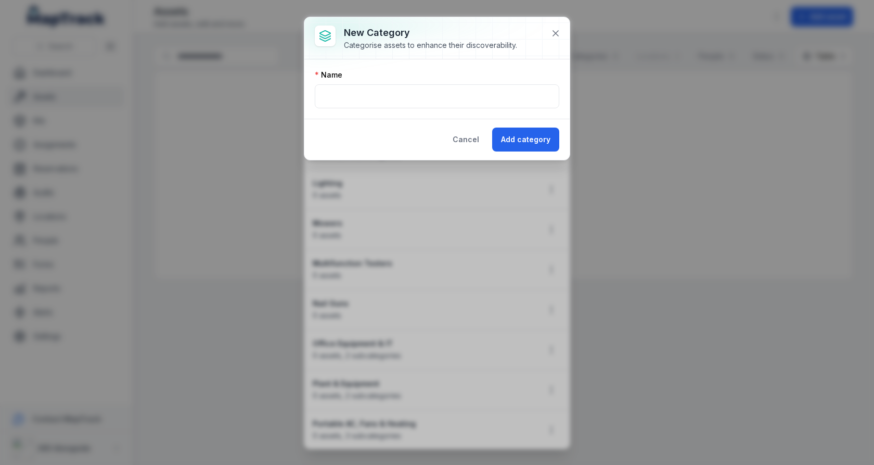
click at [421, 111] on div "Name" at bounding box center [436, 88] width 265 height 59
click at [427, 106] on input "text" at bounding box center [437, 96] width 244 height 24
paste input "**********"
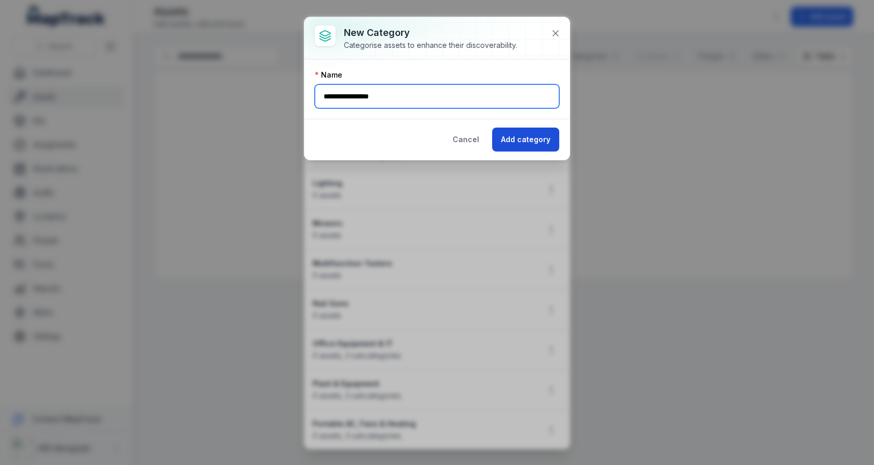
type input "**********"
click at [513, 148] on button "Add category" at bounding box center [525, 139] width 67 height 24
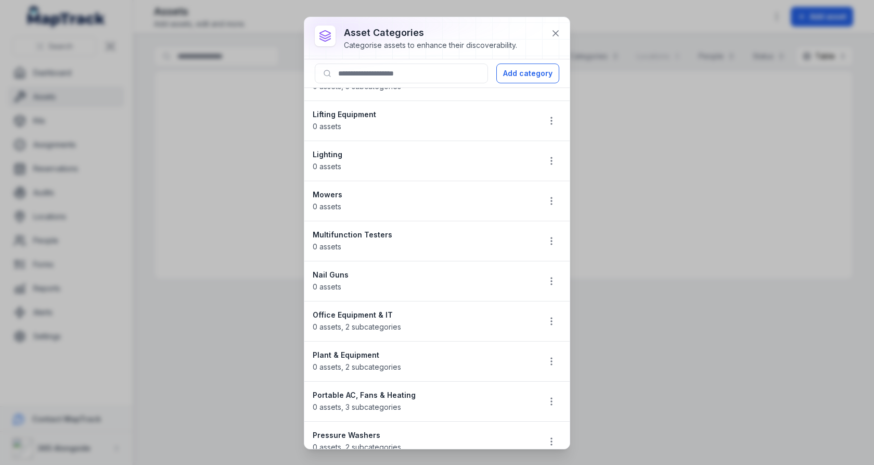
scroll to position [751, 0]
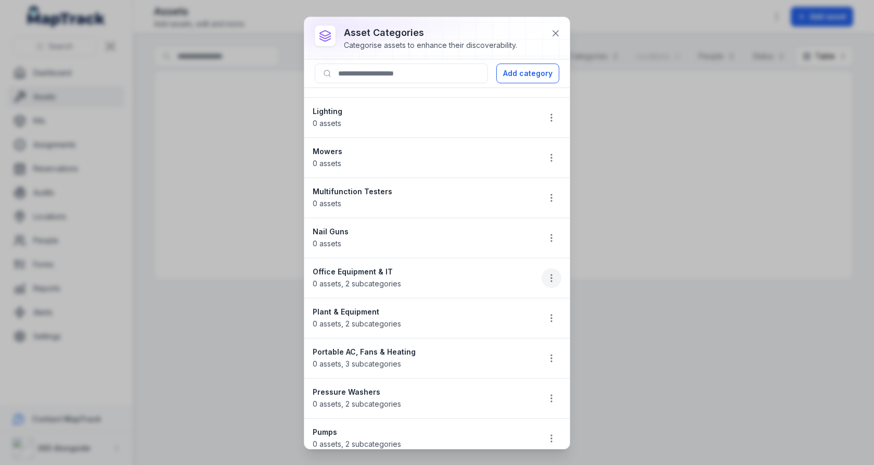
click at [551, 273] on icon "button" at bounding box center [551, 278] width 10 height 10
click at [385, 261] on li "Office Equipment & IT 0 assets , 2 subcategories" at bounding box center [436, 277] width 265 height 41
click at [385, 266] on strong "Office Equipment & IT" at bounding box center [422, 271] width 218 height 10
copy strong "Office Equipment & IT"
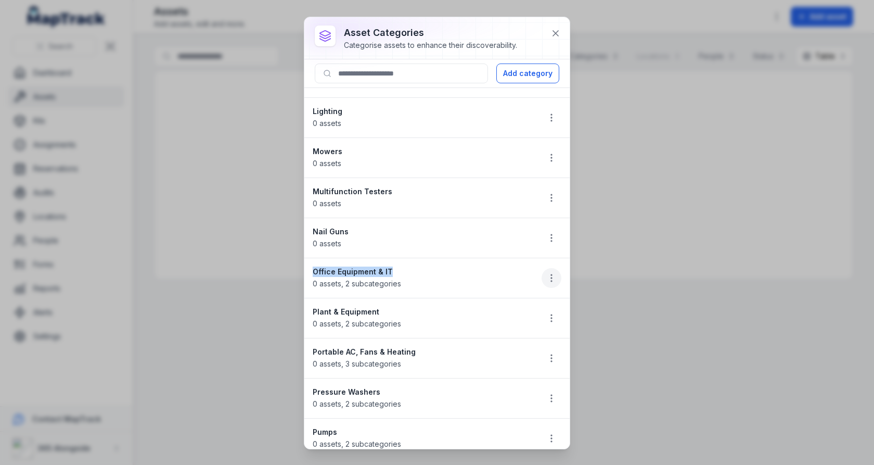
click at [550, 268] on button "button" at bounding box center [552, 278] width 20 height 20
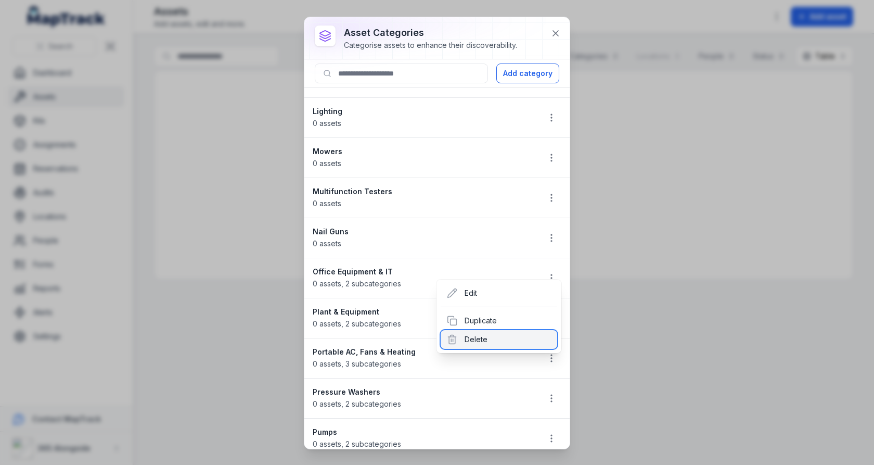
click at [493, 334] on div "Delete" at bounding box center [499, 339] width 117 height 19
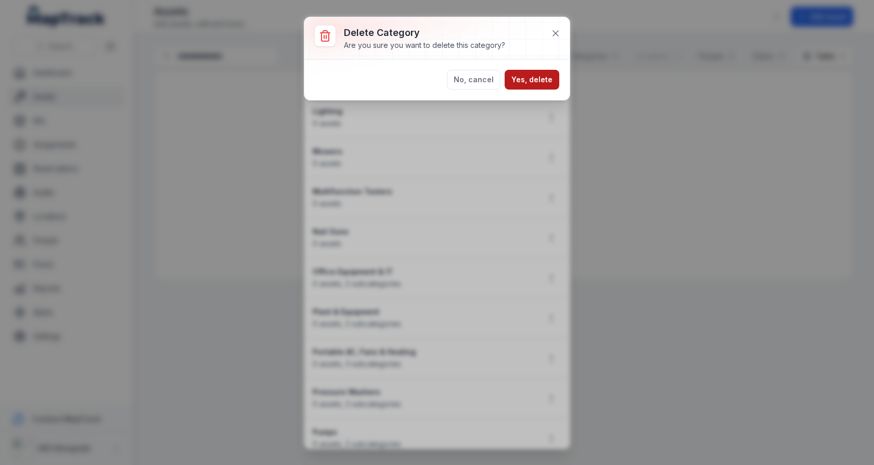
click at [523, 86] on button "Yes, delete" at bounding box center [532, 80] width 55 height 20
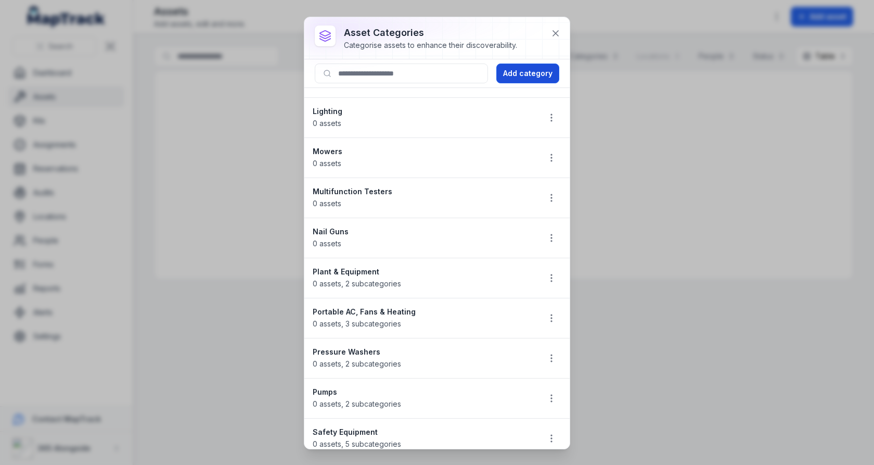
click at [538, 79] on button "Add category" at bounding box center [527, 73] width 63 height 20
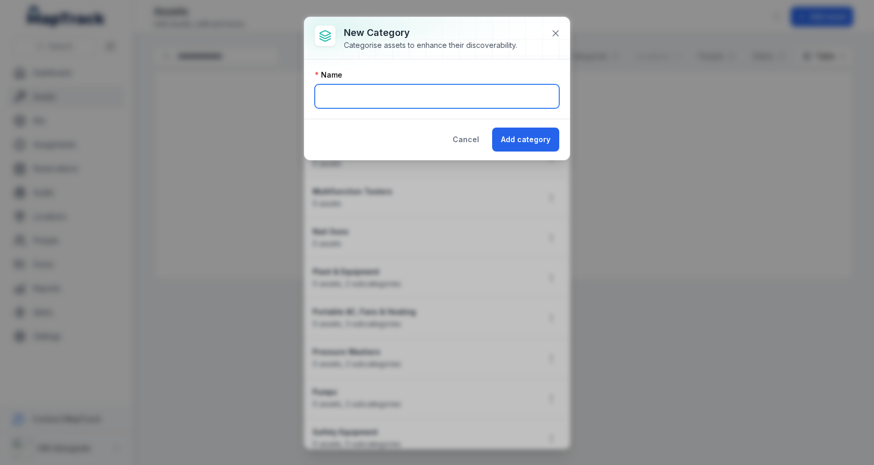
click at [425, 97] on input "text" at bounding box center [437, 96] width 244 height 24
paste input "**********"
type input "**********"
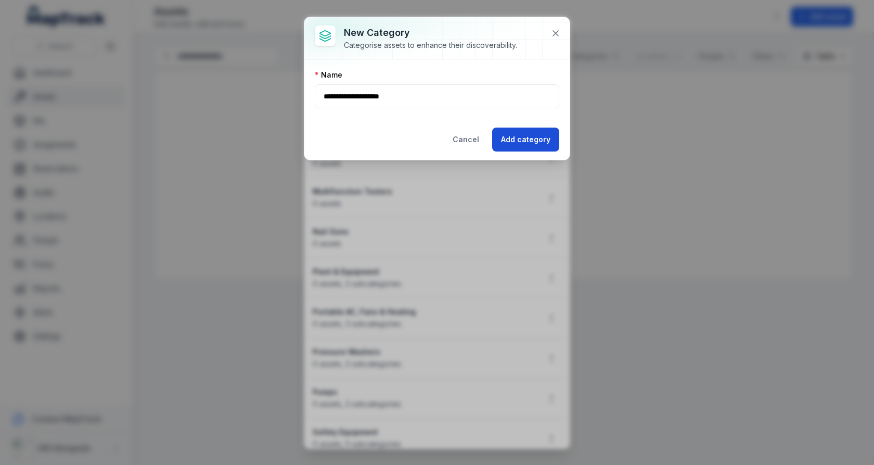
click at [520, 136] on button "Add category" at bounding box center [525, 139] width 67 height 24
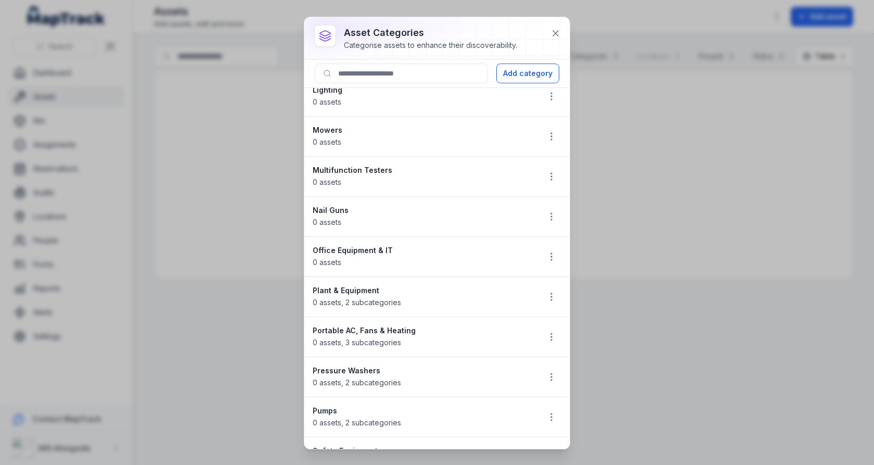
scroll to position [773, 0]
click at [388, 324] on div "Portable AC, Fans & Heating 0 assets , 3 subcategories" at bounding box center [422, 335] width 218 height 23
click at [396, 324] on strong "Portable AC, Fans & Heating" at bounding box center [422, 329] width 218 height 10
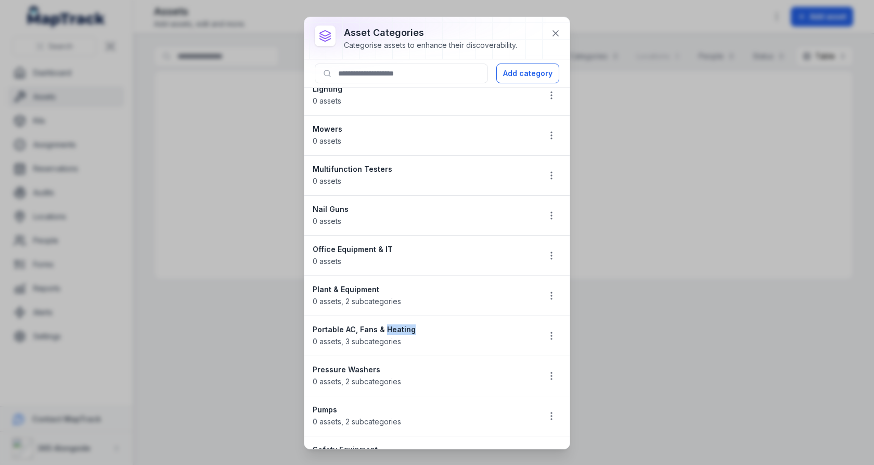
click at [396, 324] on strong "Portable AC, Fans & Heating" at bounding box center [422, 329] width 218 height 10
copy strong "Portable AC, Fans & Heating"
click at [560, 326] on button "button" at bounding box center [552, 336] width 20 height 20
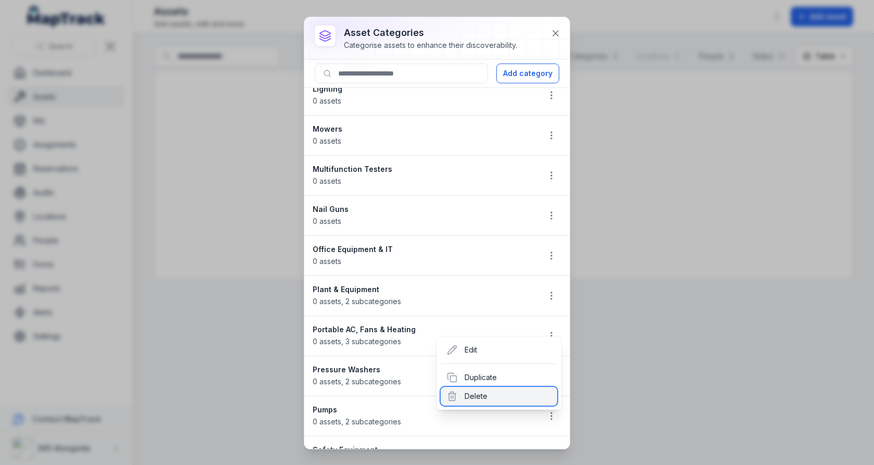
click at [498, 393] on div "Delete" at bounding box center [499, 395] width 117 height 19
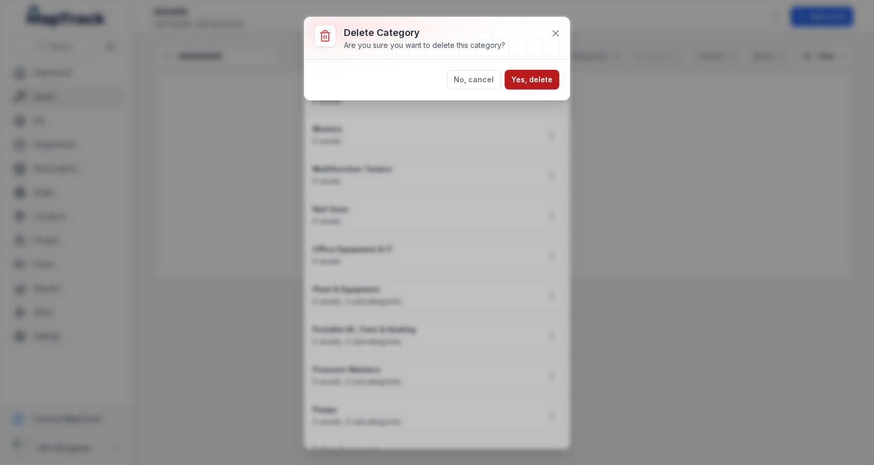
click at [525, 81] on button "Yes, delete" at bounding box center [532, 80] width 55 height 20
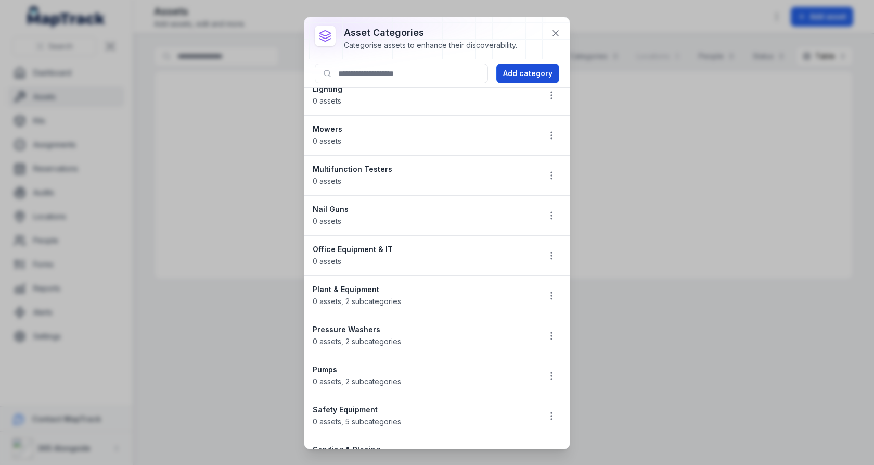
click at [540, 72] on button "Add category" at bounding box center [527, 73] width 63 height 20
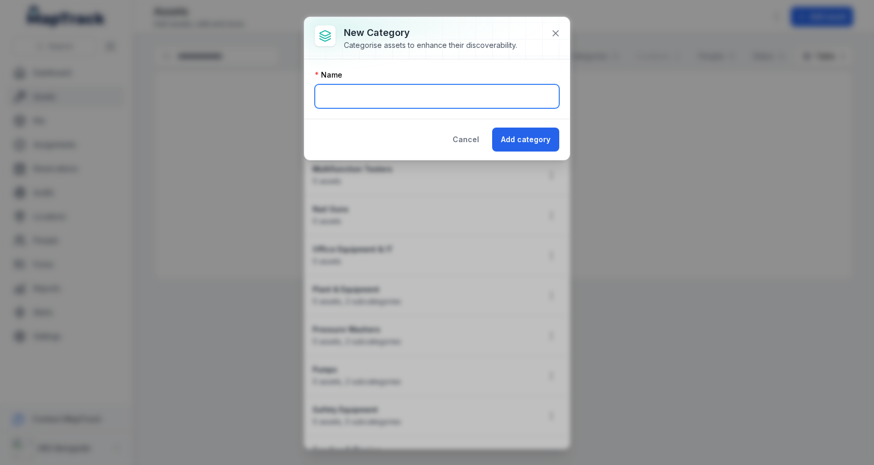
click at [433, 102] on input "text" at bounding box center [437, 96] width 244 height 24
paste input "**********"
type input "**********"
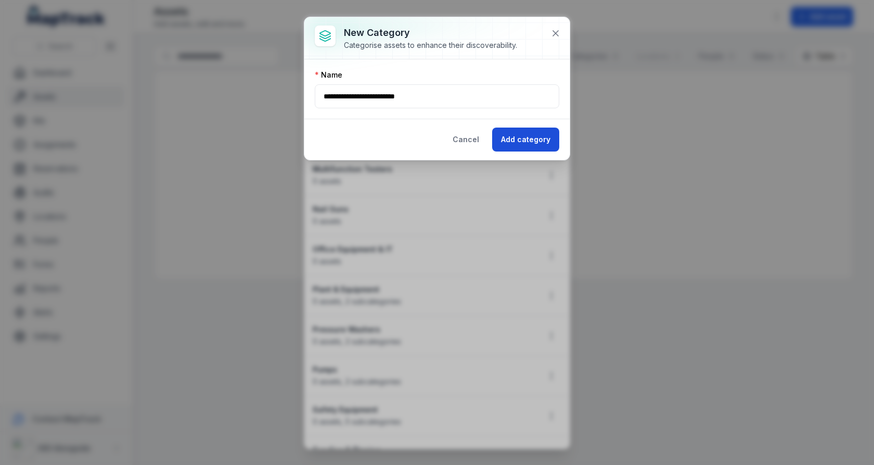
click at [524, 133] on button "Add category" at bounding box center [525, 139] width 67 height 24
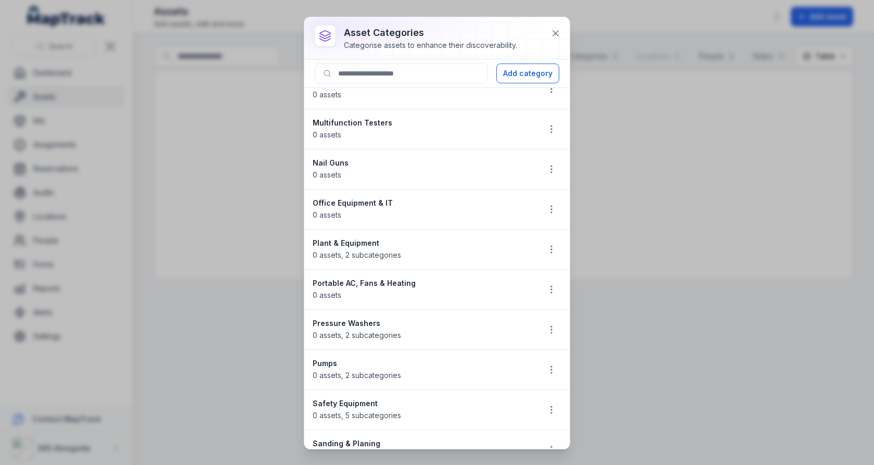
scroll to position [820, 0]
click at [364, 317] on strong "Pressure Washers" at bounding box center [422, 322] width 218 height 10
copy strong "Pressure Washers"
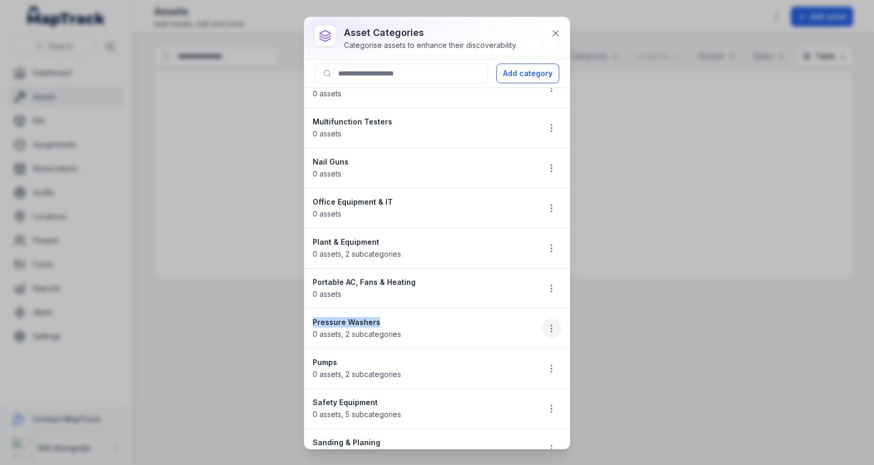
click at [549, 323] on icon "button" at bounding box center [551, 328] width 10 height 10
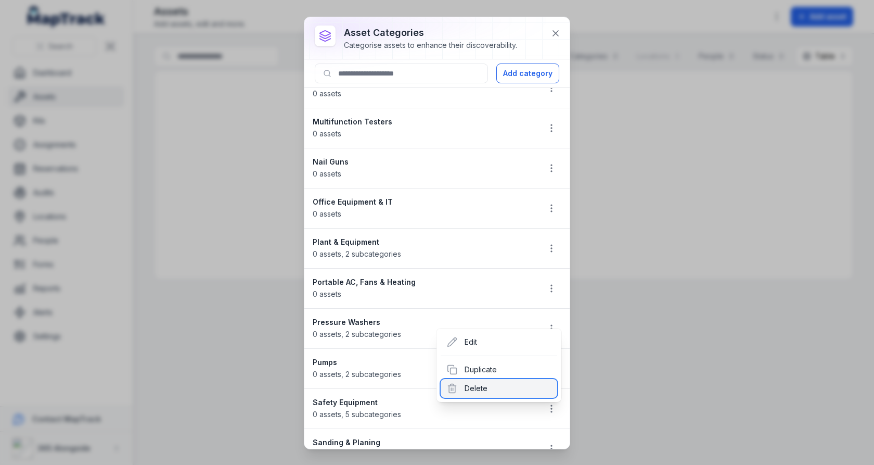
click at [505, 382] on div "Delete" at bounding box center [499, 388] width 117 height 19
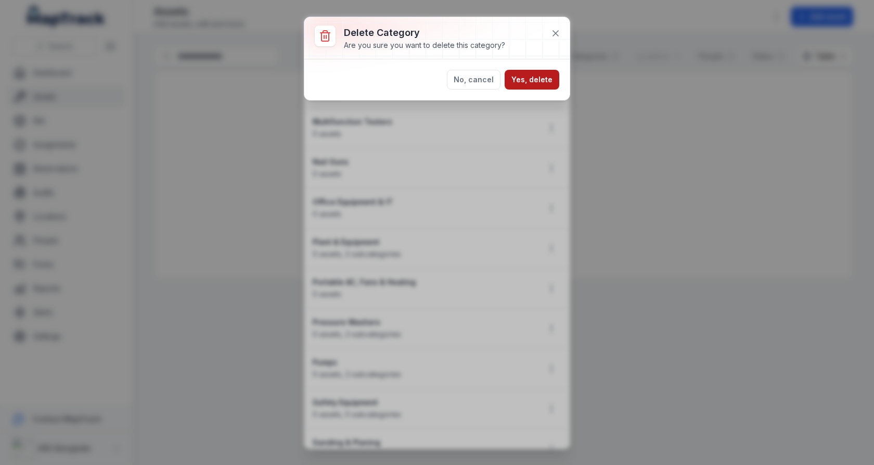
click at [540, 82] on button "Yes, delete" at bounding box center [532, 80] width 55 height 20
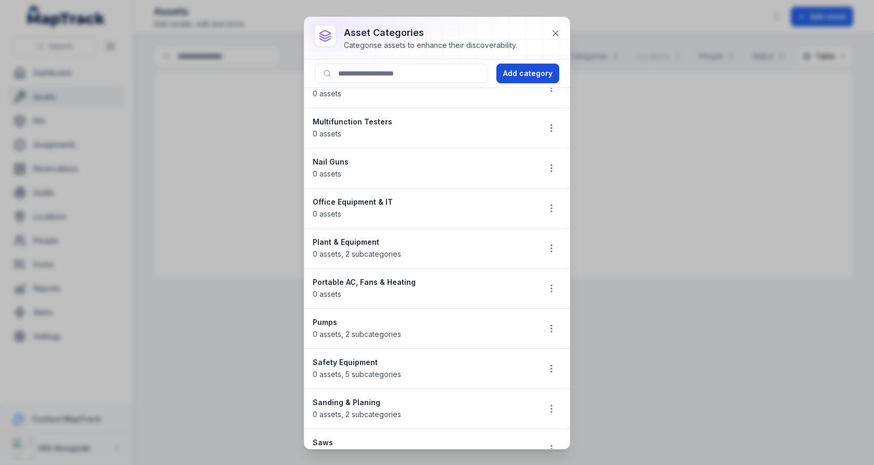
click at [540, 80] on button "Add category" at bounding box center [527, 73] width 63 height 20
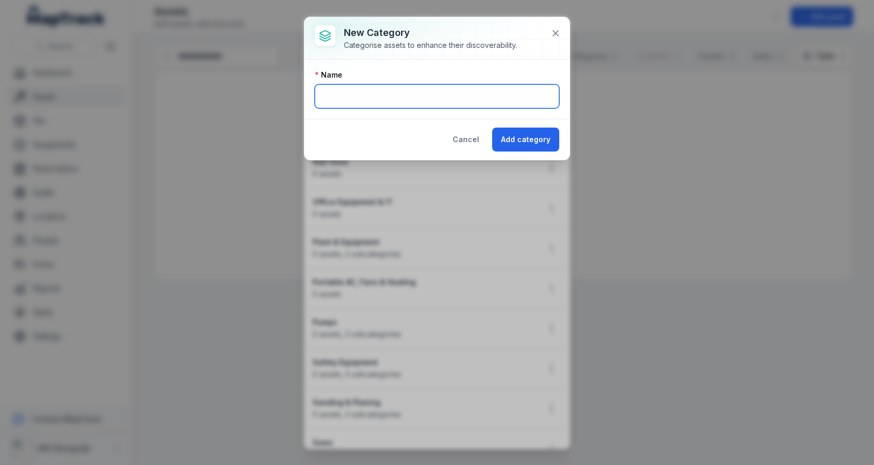
click at [413, 100] on input "text" at bounding box center [437, 96] width 244 height 24
paste input "**********"
type input "**********"
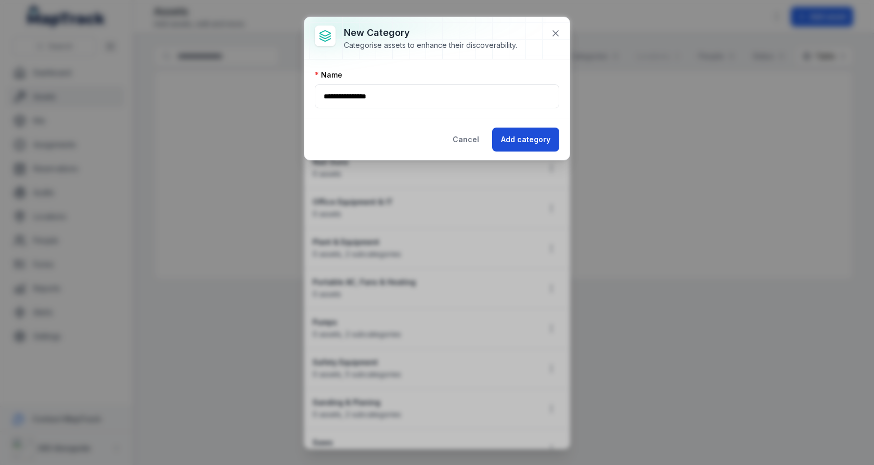
click at [517, 145] on button "Add category" at bounding box center [525, 139] width 67 height 24
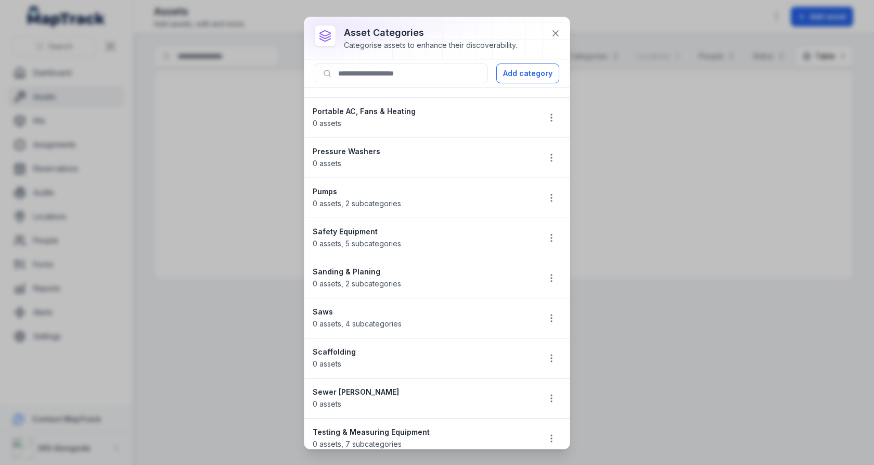
scroll to position [999, 0]
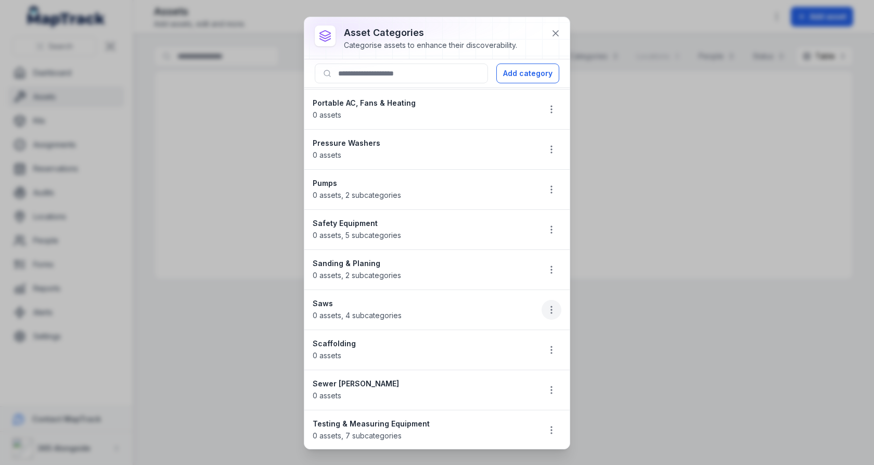
click at [548, 304] on icon "button" at bounding box center [551, 309] width 10 height 10
click at [323, 289] on li "Saws 0 assets , 4 subcategories" at bounding box center [436, 309] width 265 height 41
click at [323, 298] on strong "Saws" at bounding box center [422, 303] width 218 height 10
copy strong "Saws"
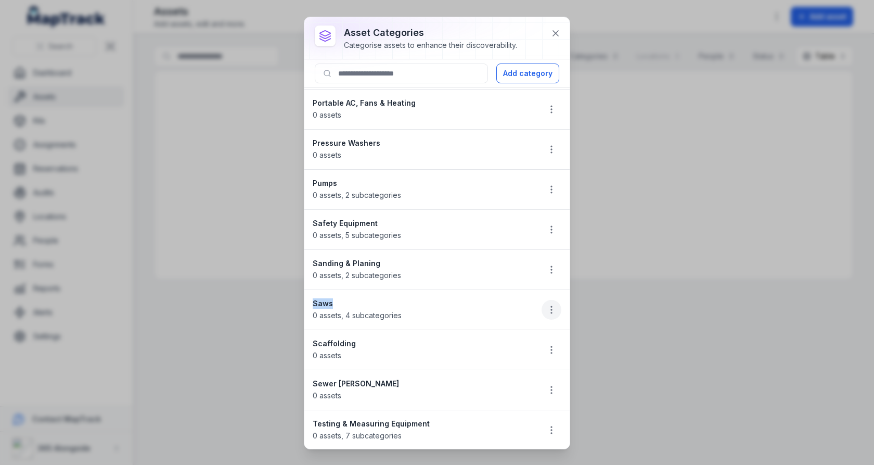
click at [552, 304] on icon "button" at bounding box center [551, 309] width 10 height 10
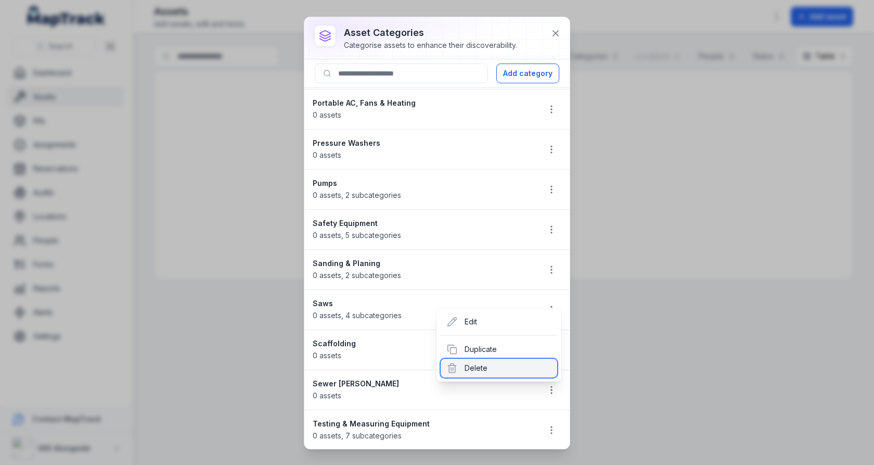
click at [513, 362] on div "Delete" at bounding box center [499, 367] width 117 height 19
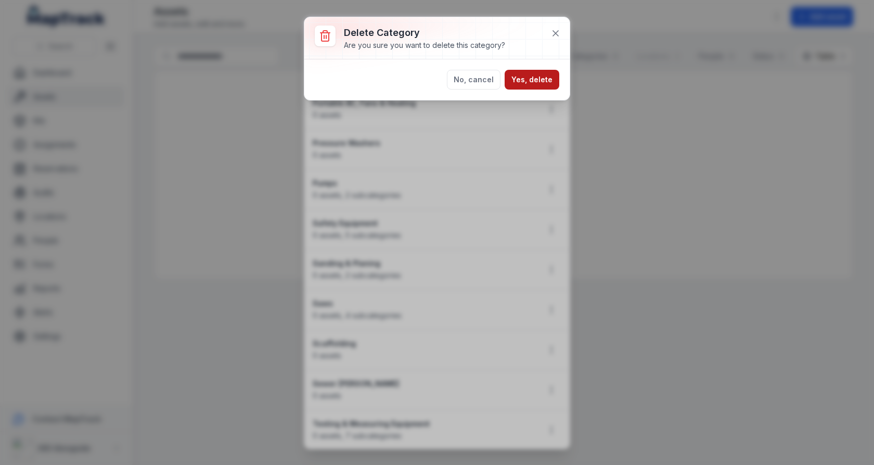
click at [532, 76] on button "Yes, delete" at bounding box center [532, 80] width 55 height 20
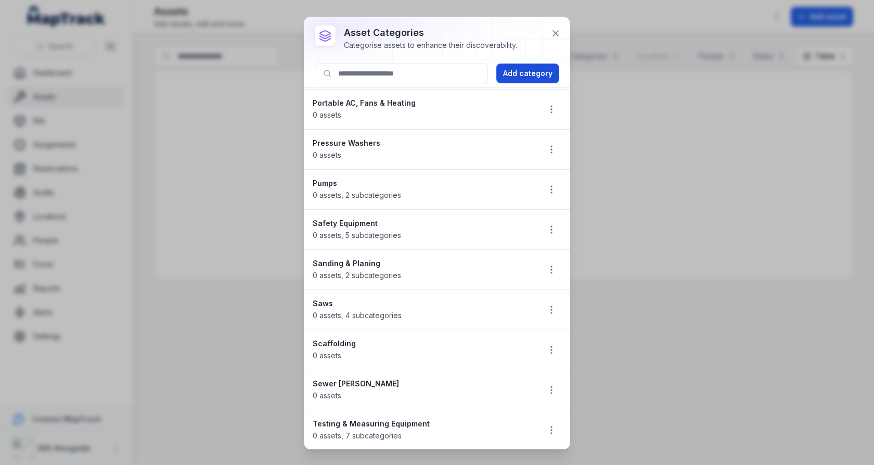
click at [536, 80] on button "Add category" at bounding box center [527, 73] width 63 height 20
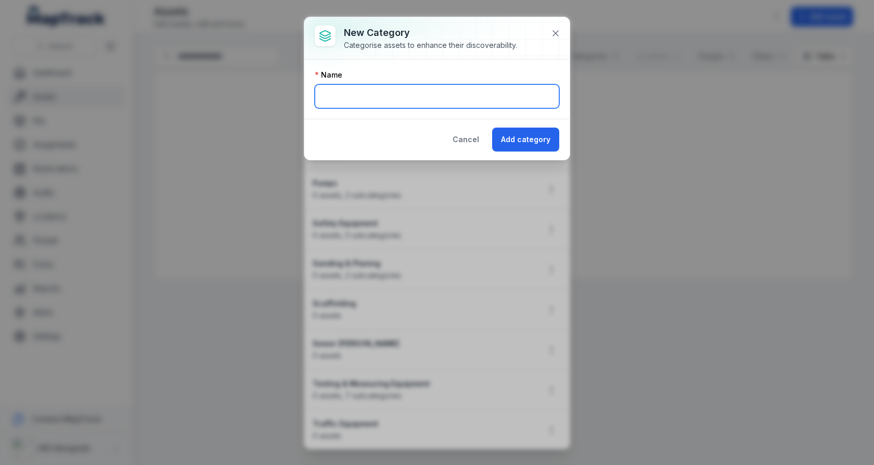
click at [425, 95] on input "text" at bounding box center [437, 96] width 244 height 24
paste input "****"
click at [326, 96] on input "****" at bounding box center [437, 96] width 244 height 24
click at [359, 100] on input "*********" at bounding box center [437, 96] width 244 height 24
type input "*********"
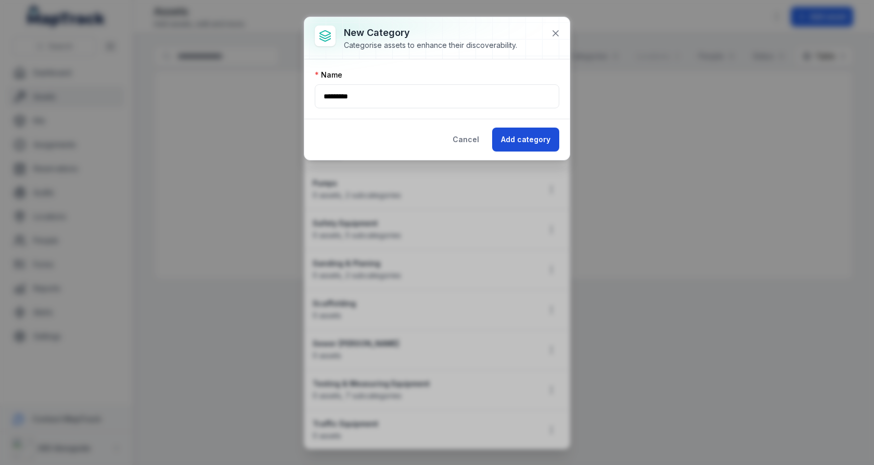
click at [531, 135] on button "Add category" at bounding box center [525, 139] width 67 height 24
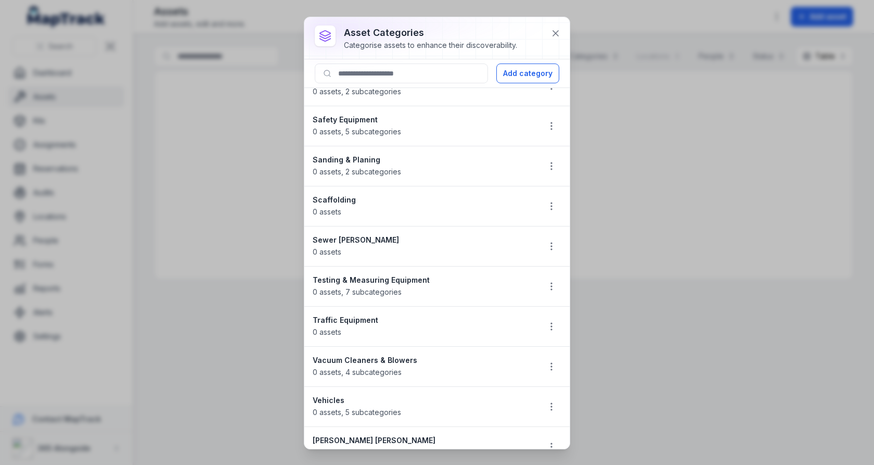
scroll to position [1181, 0]
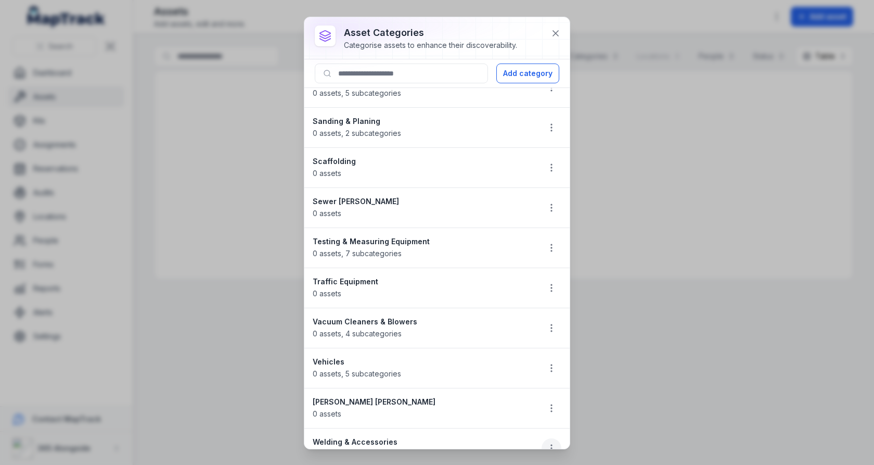
click at [544, 438] on button "button" at bounding box center [552, 448] width 20 height 20
click at [360, 428] on li "Welding & Accessories 0 assets , 2 subcategories" at bounding box center [436, 448] width 265 height 40
click at [360, 436] on strong "Welding & Accessories" at bounding box center [422, 441] width 218 height 10
copy strong "Welding & Accessories"
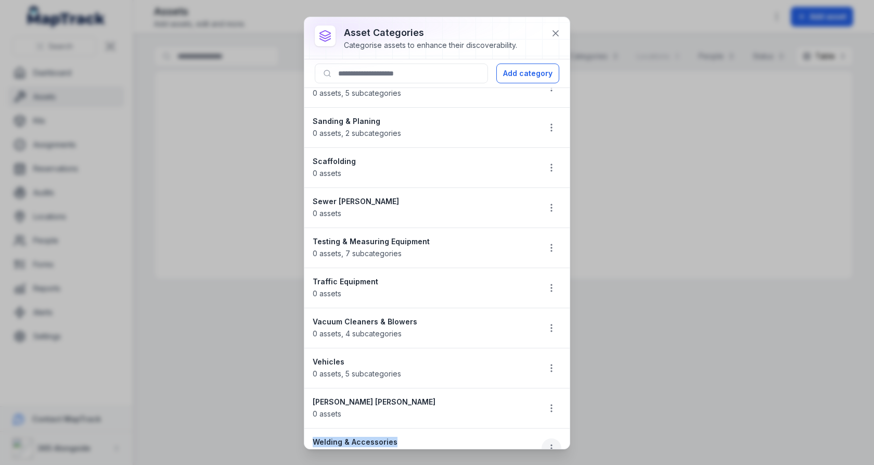
click at [552, 447] on circle "button" at bounding box center [551, 447] width 1 height 1
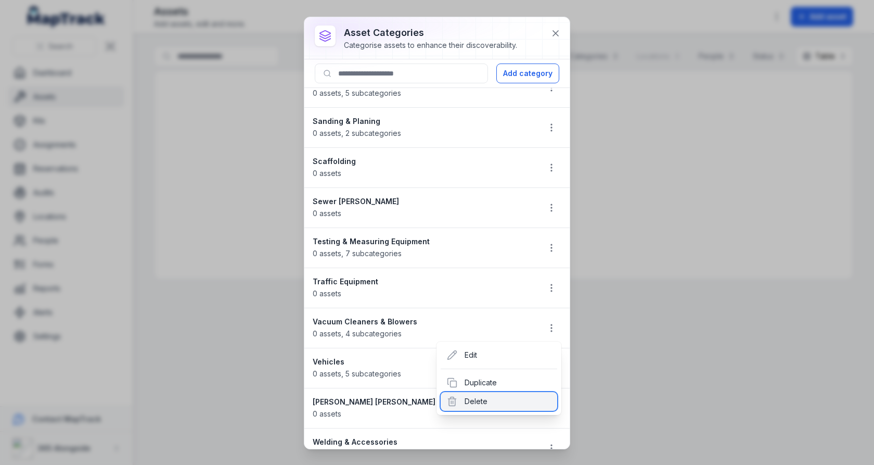
click at [535, 405] on div "Delete" at bounding box center [499, 401] width 117 height 19
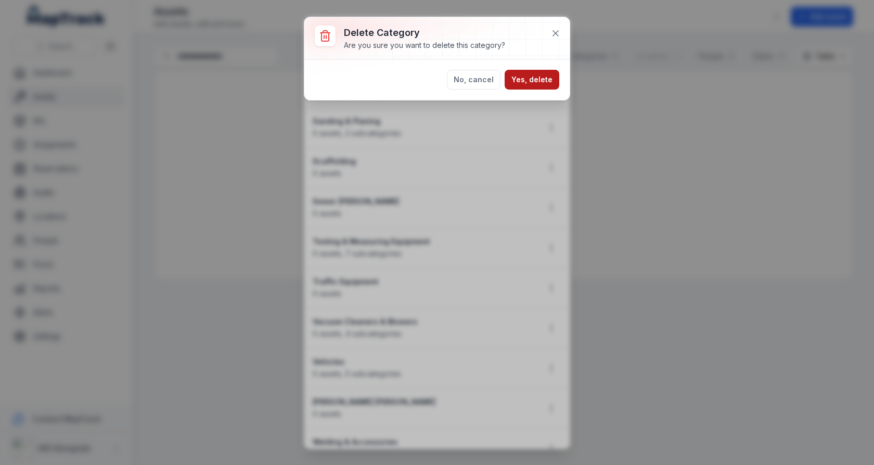
click at [550, 86] on button "Yes, delete" at bounding box center [532, 80] width 55 height 20
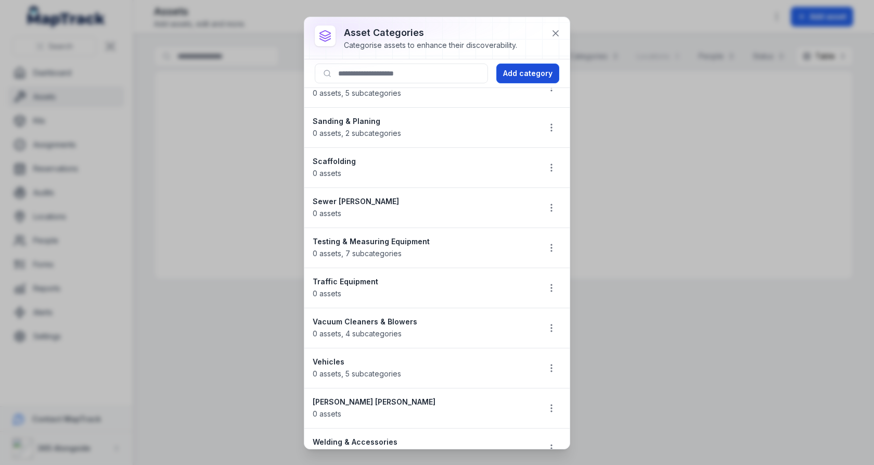
scroll to position [1142, 0]
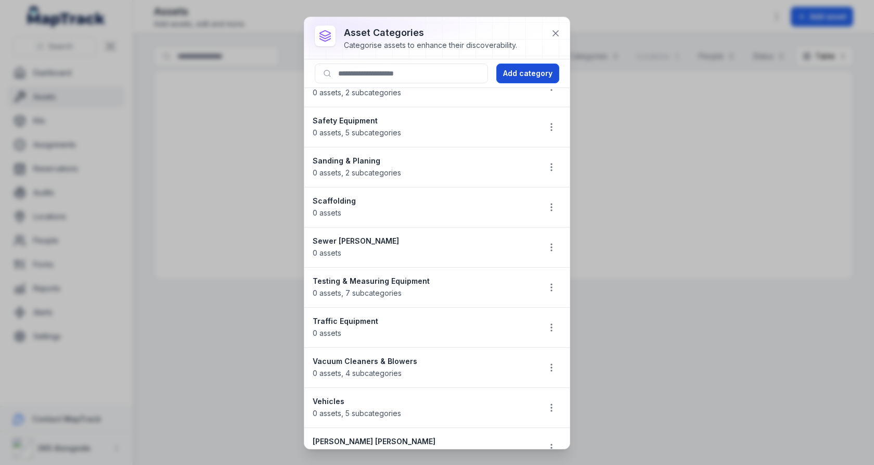
click at [543, 72] on button "Add category" at bounding box center [527, 73] width 63 height 20
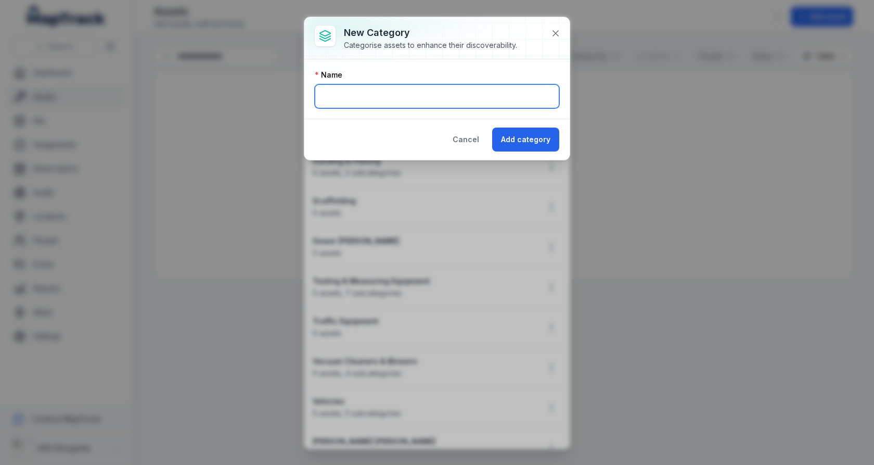
click at [465, 88] on input "text" at bounding box center [437, 96] width 244 height 24
paste input "**********"
type input "**********"
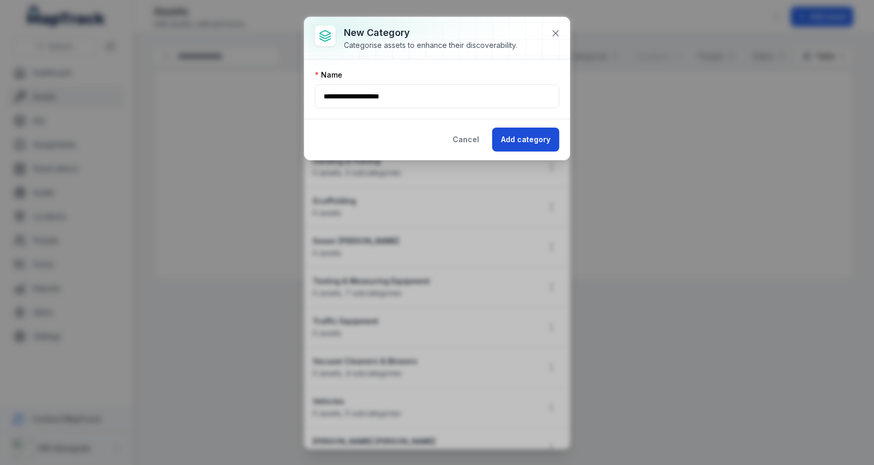
click at [525, 135] on button "Add category" at bounding box center [525, 139] width 67 height 24
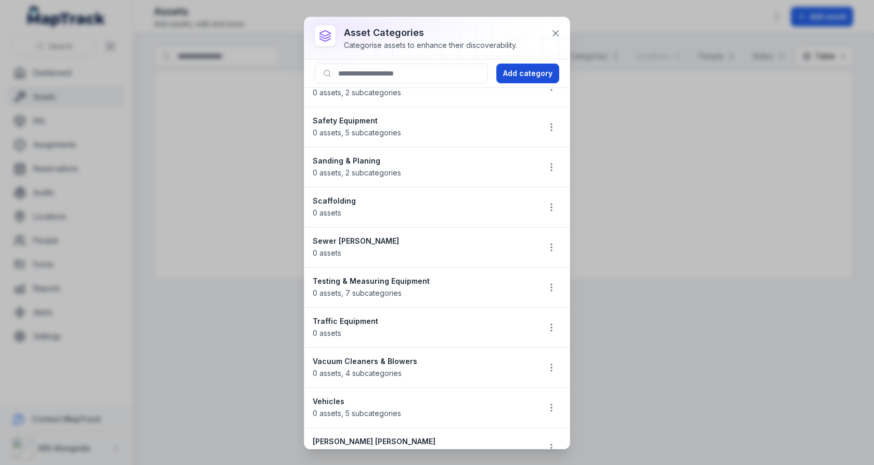
scroll to position [1181, 0]
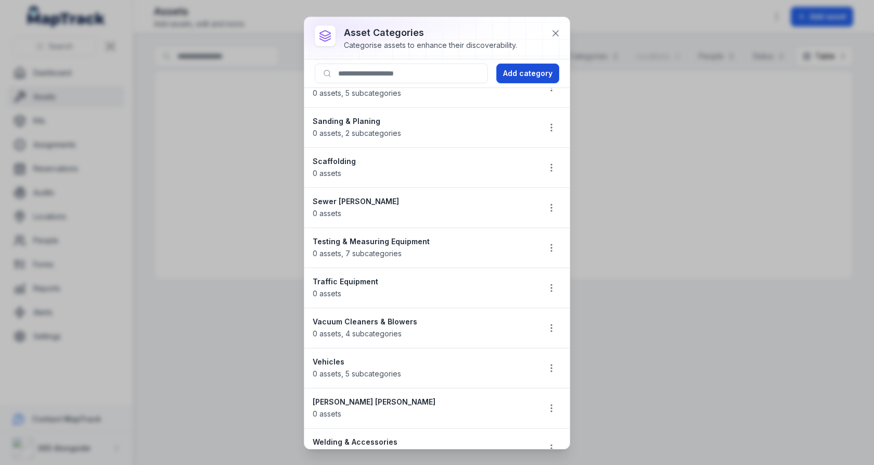
click at [541, 78] on button "Add category" at bounding box center [527, 73] width 63 height 20
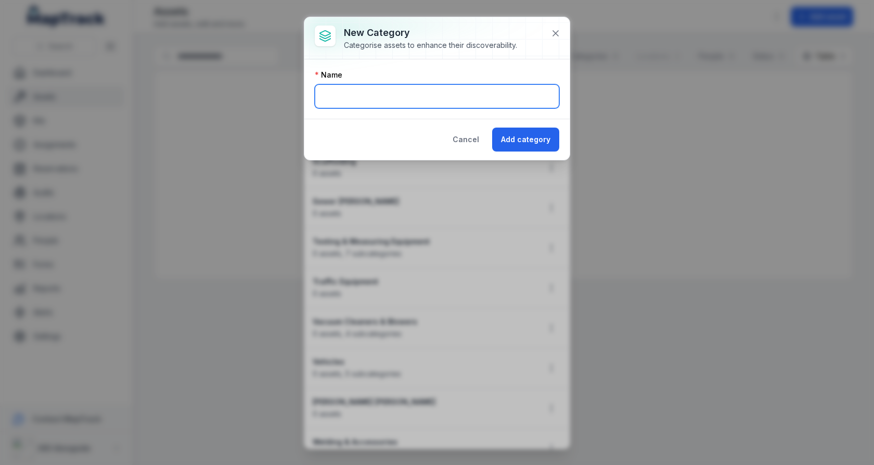
click at [496, 102] on input "text" at bounding box center [437, 96] width 244 height 24
type input "**********"
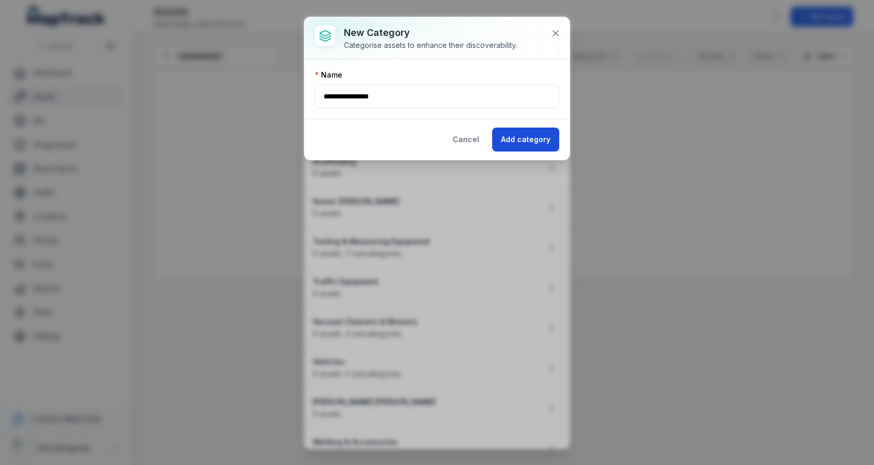
click at [515, 143] on button "Add category" at bounding box center [525, 139] width 67 height 24
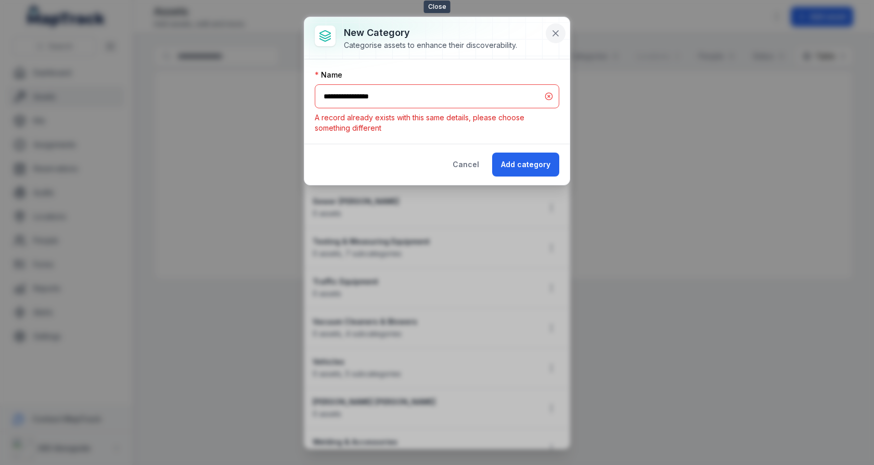
click at [557, 38] on button at bounding box center [556, 33] width 20 height 20
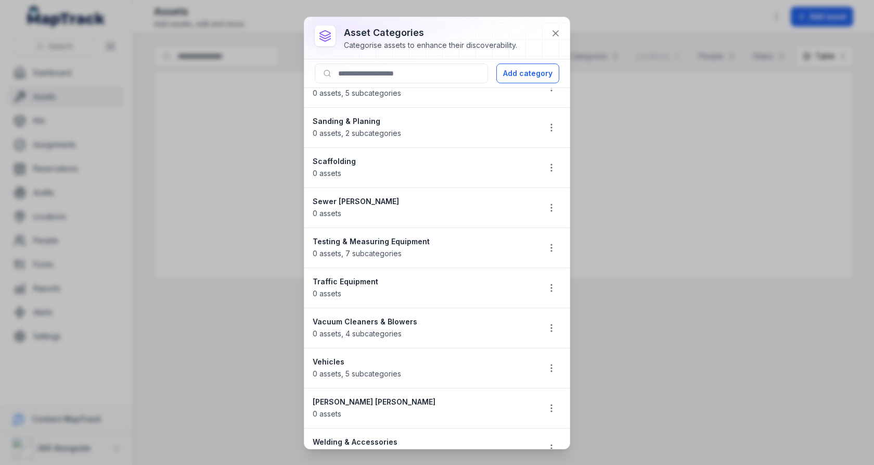
scroll to position [822, 0]
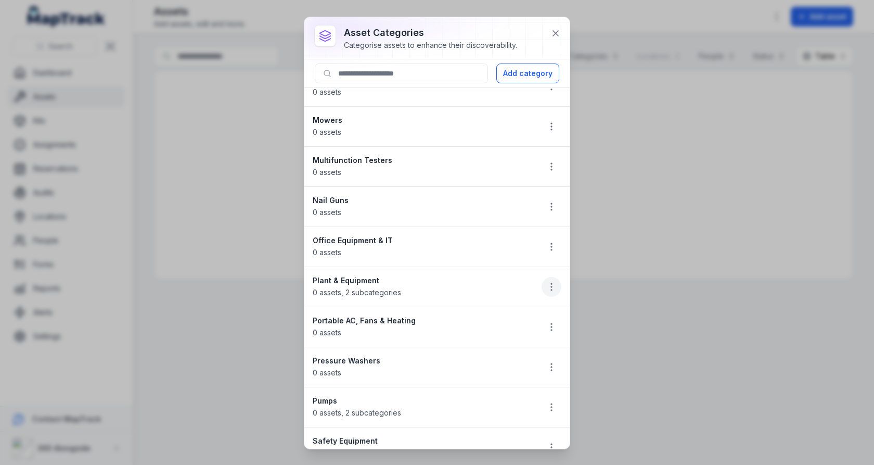
click at [559, 277] on button "button" at bounding box center [552, 287] width 20 height 20
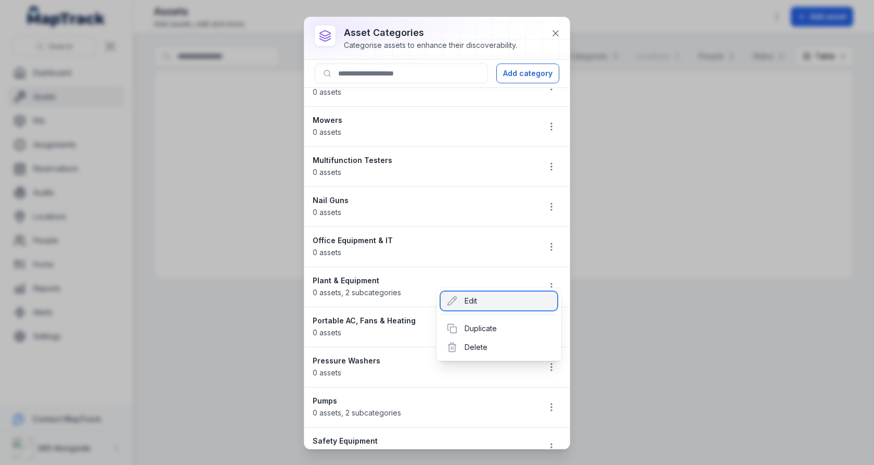
click at [521, 300] on div "Edit" at bounding box center [499, 300] width 117 height 19
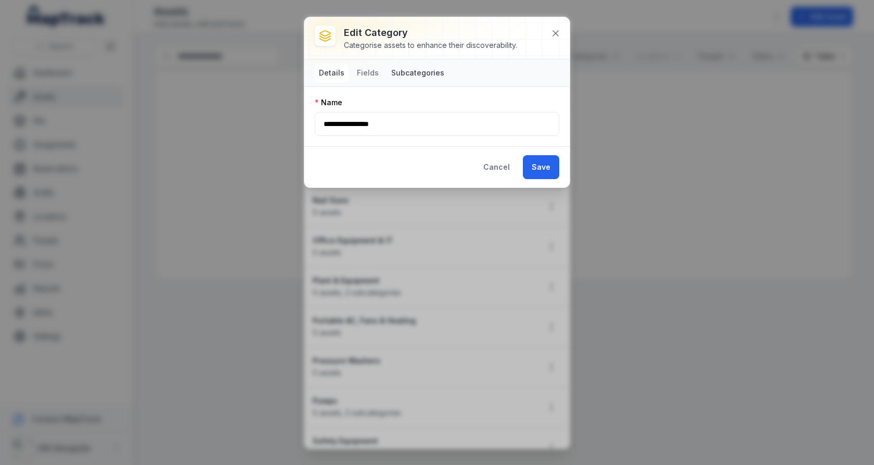
click at [412, 73] on button "Subcategories" at bounding box center [417, 72] width 61 height 19
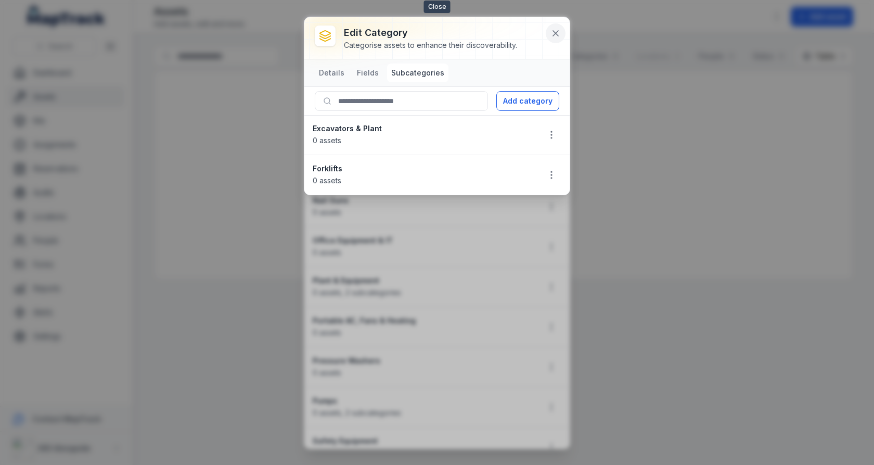
click at [562, 31] on button at bounding box center [556, 33] width 20 height 20
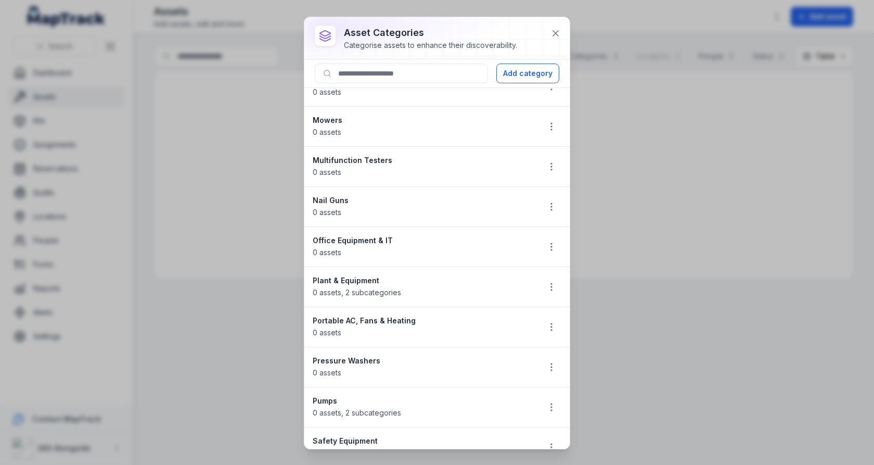
click at [353, 266] on li "Plant & Equipment 0 assets , 2 subcategories" at bounding box center [436, 286] width 265 height 41
click at [353, 275] on strong "Plant & Equipment" at bounding box center [422, 280] width 218 height 10
copy strong "Plant & Equipment"
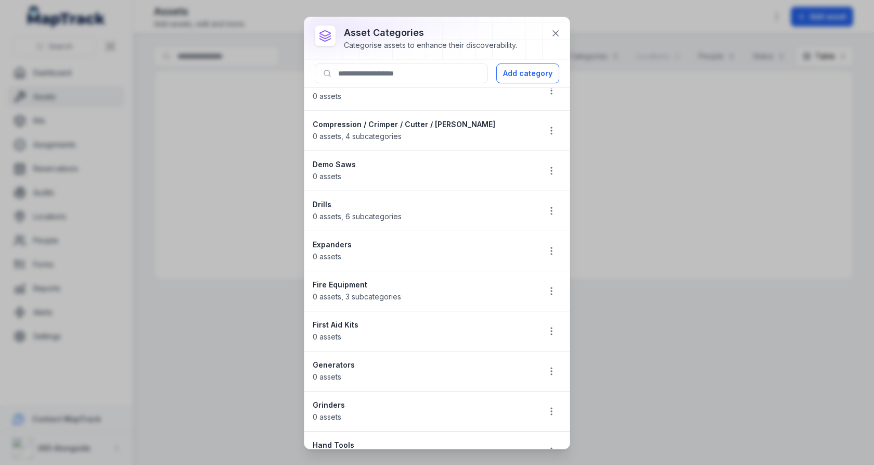
scroll to position [0, 0]
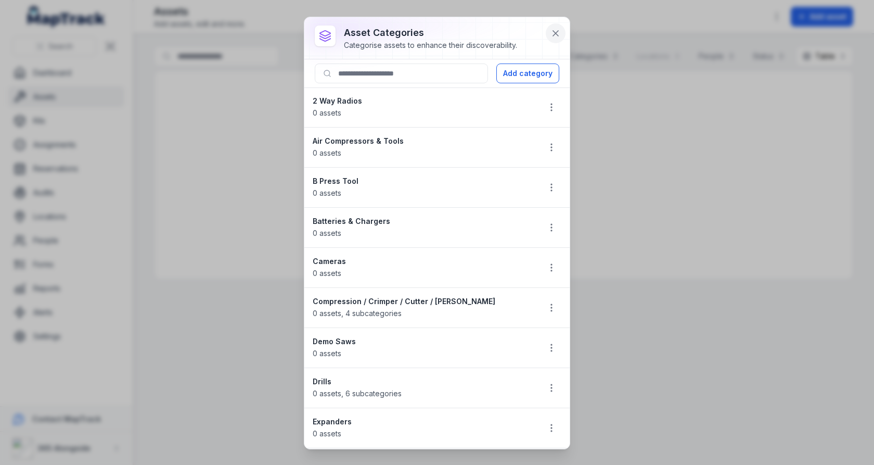
click at [563, 37] on button at bounding box center [556, 33] width 20 height 20
